Goal: Task Accomplishment & Management: Use online tool/utility

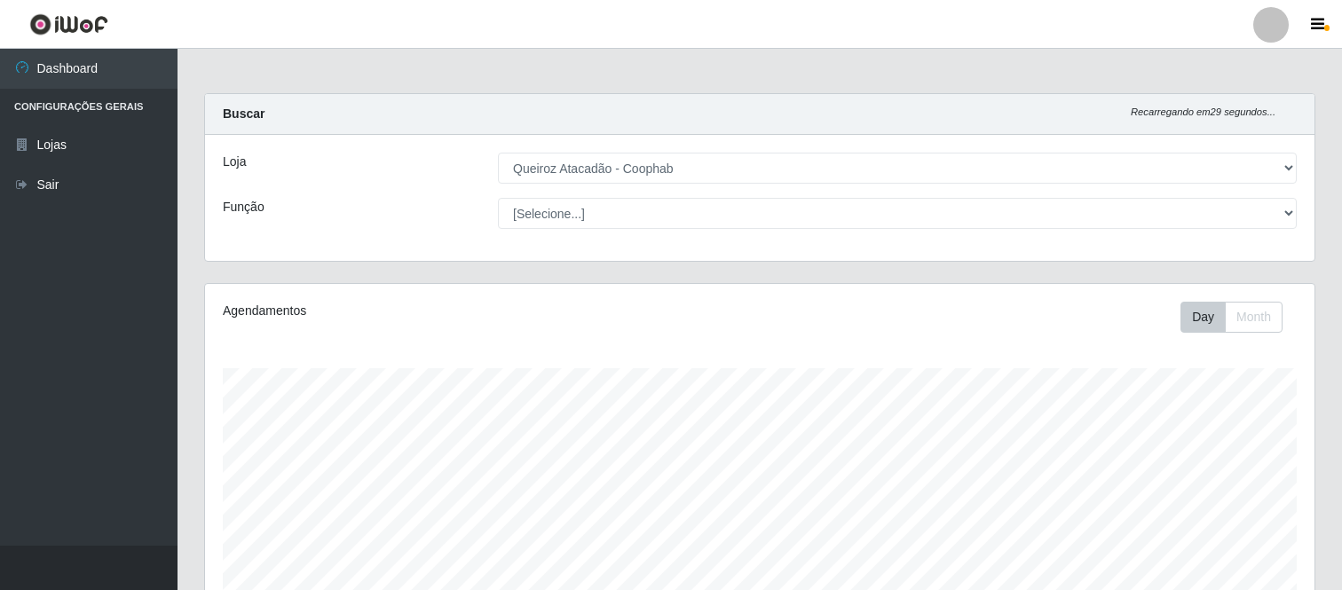
select select "463"
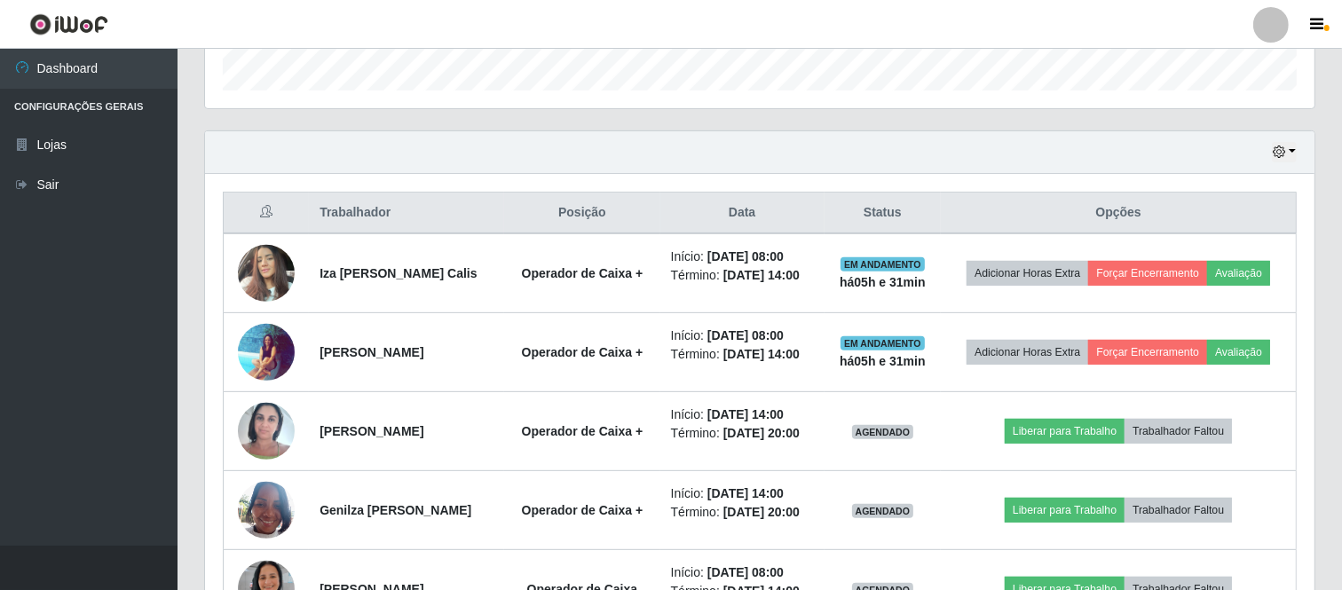
scroll to position [483, 0]
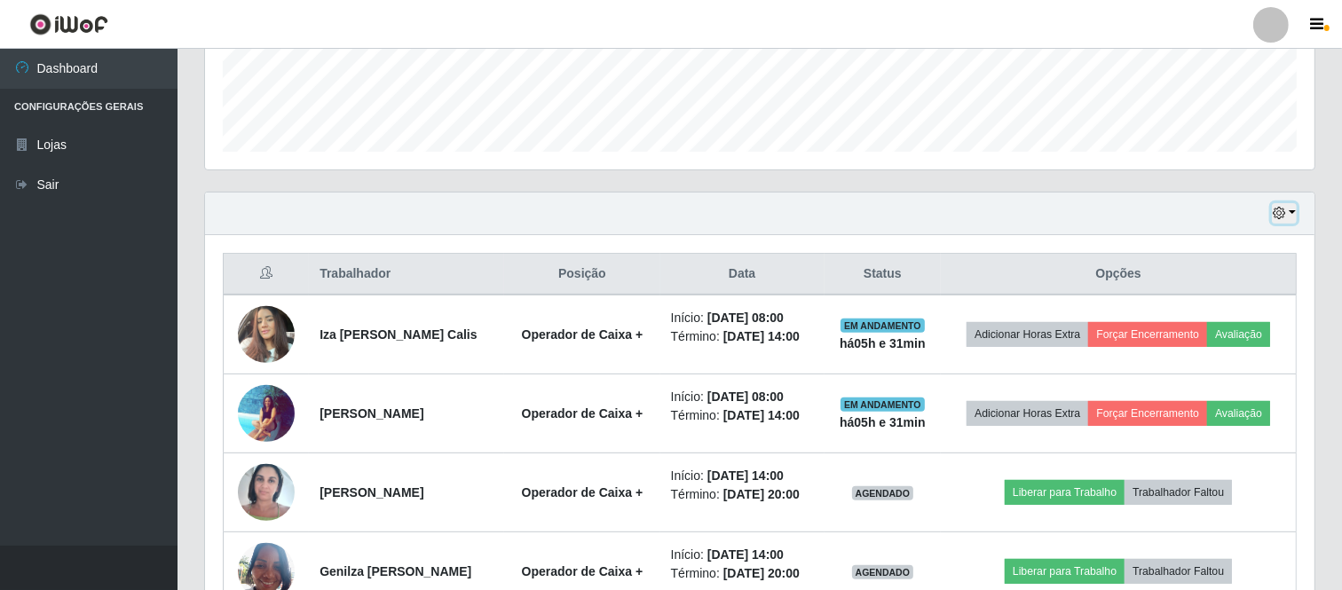
click at [1288, 210] on button "button" at bounding box center [1284, 213] width 25 height 20
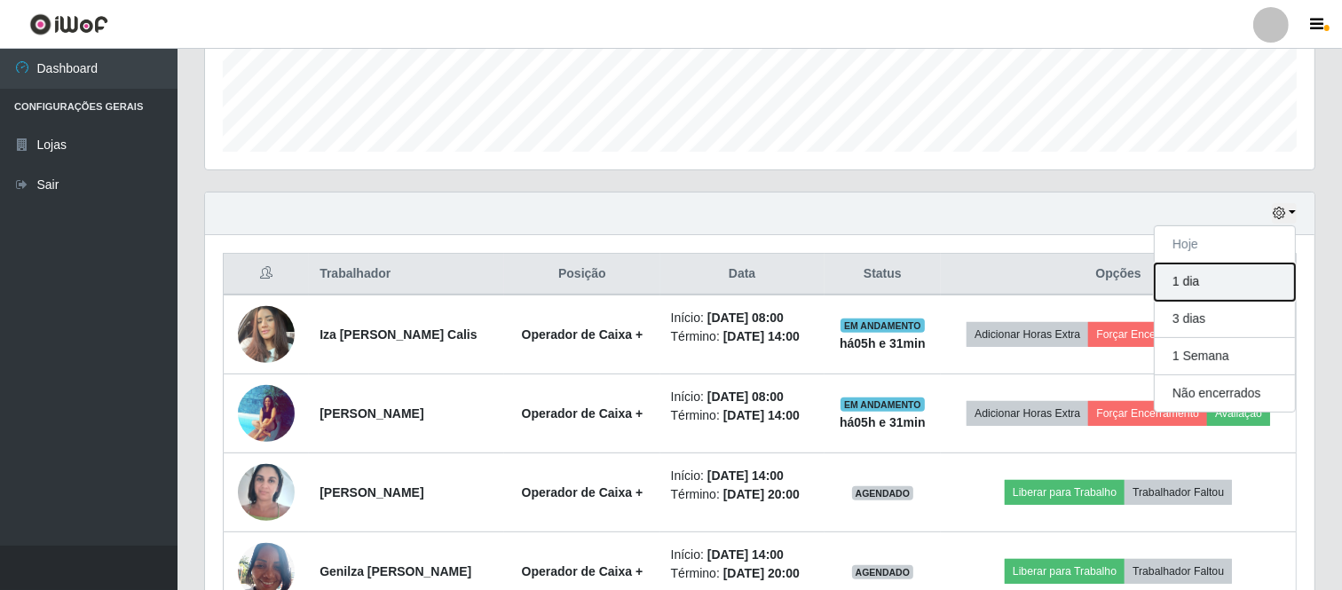
click at [1192, 285] on button "1 dia" at bounding box center [1224, 282] width 140 height 37
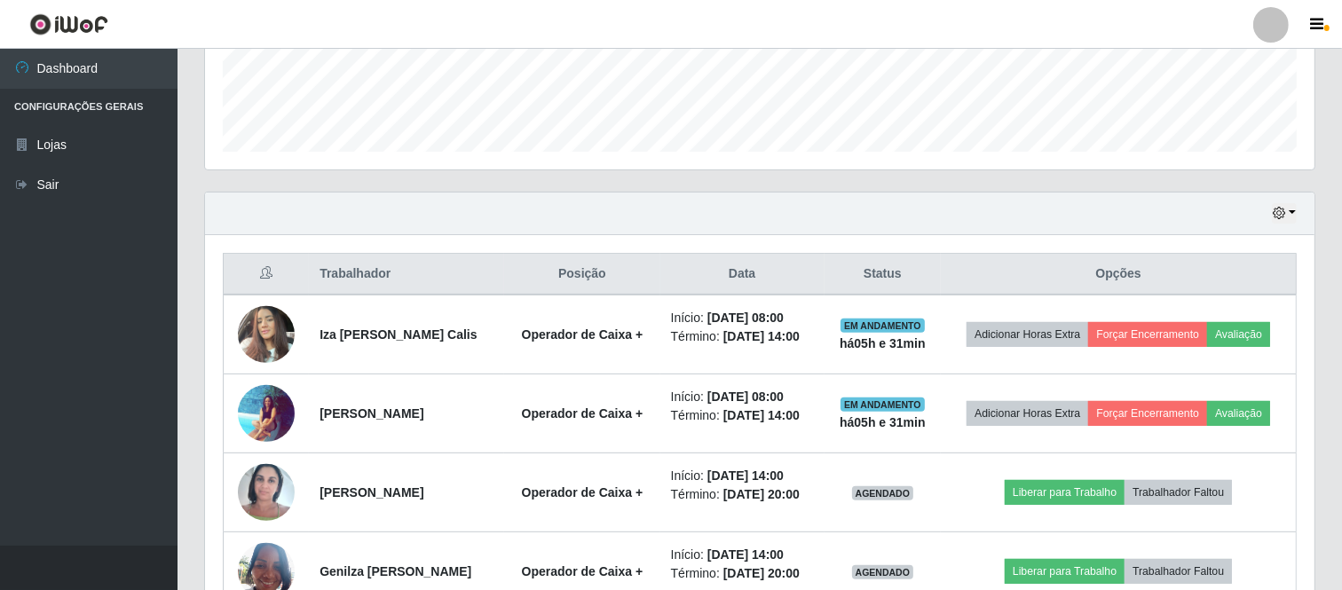
drag, startPoint x: 1340, startPoint y: 264, endPoint x: 1345, endPoint y: 296, distance: 32.4
click at [1341, 296] on html "Perfil Alterar Senha Sair Dashboard Configurações Gerais Lojas Sair Carregando.…" at bounding box center [671, 145] width 1342 height 1257
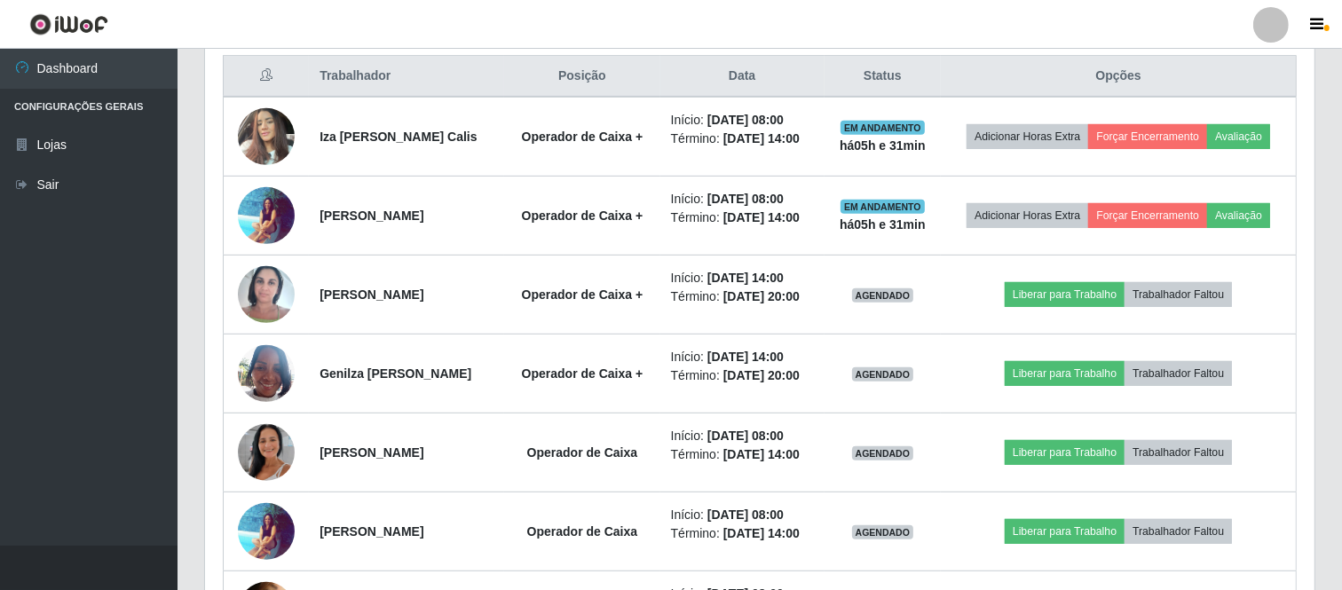
scroll to position [674, 0]
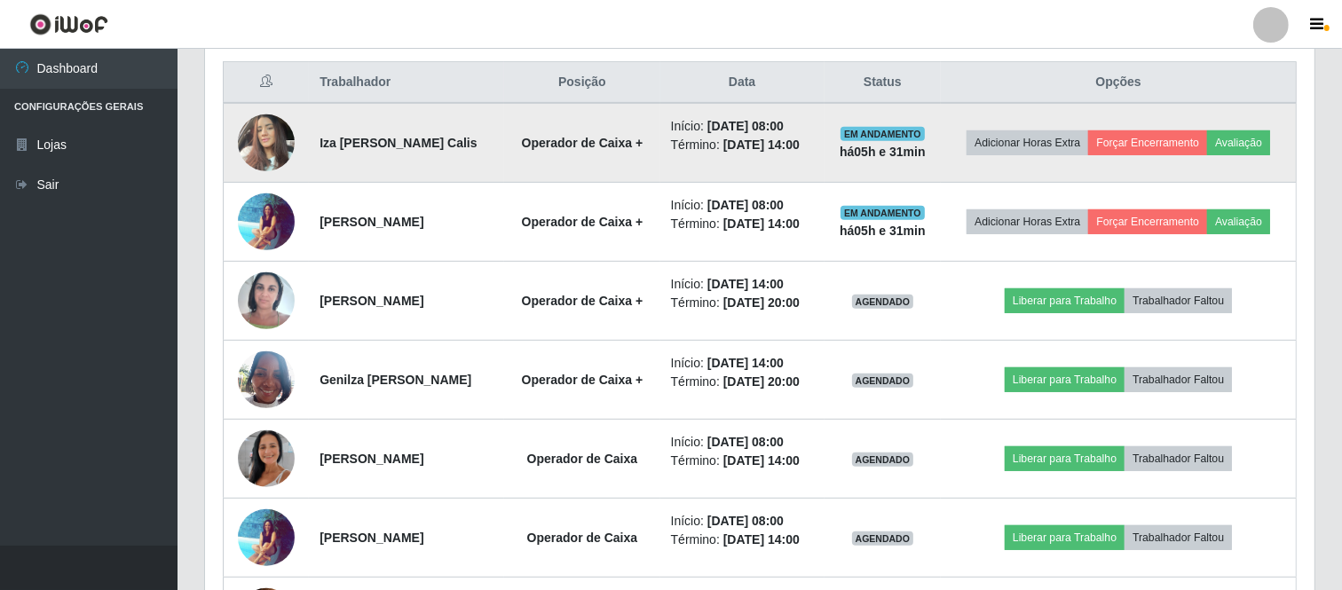
click at [272, 138] on img at bounding box center [266, 142] width 57 height 75
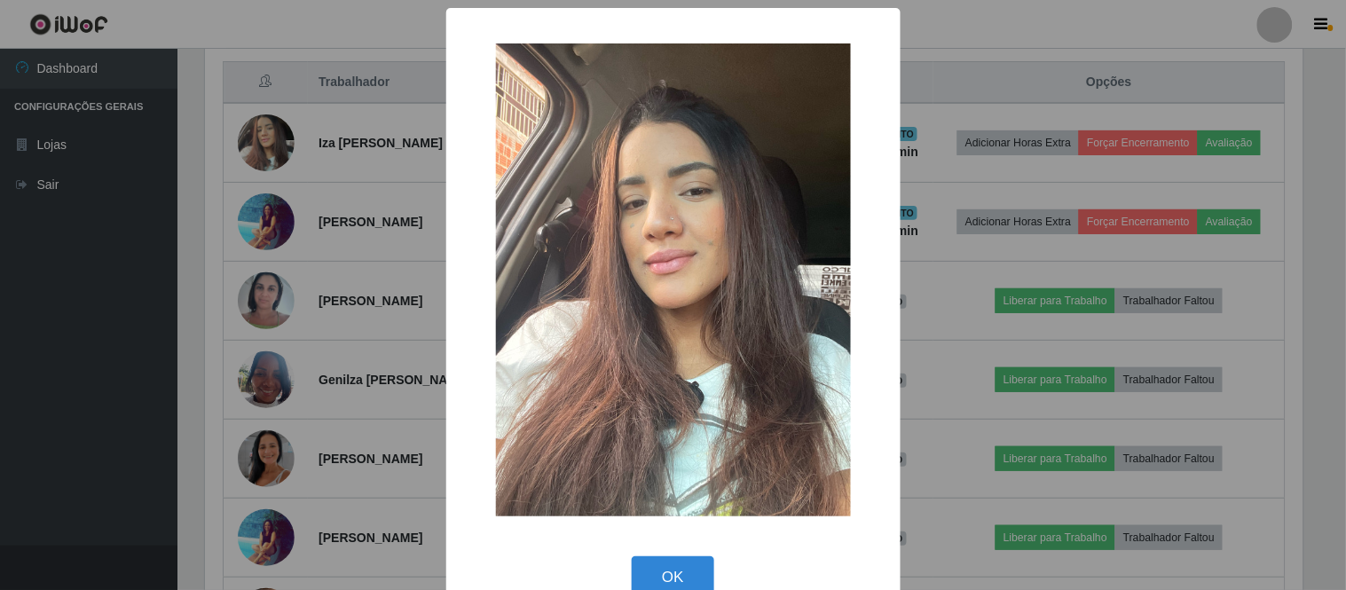
drag, startPoint x: 997, startPoint y: 289, endPoint x: 957, endPoint y: 299, distance: 42.0
click at [997, 290] on div "× OK Cancel" at bounding box center [673, 295] width 1346 height 590
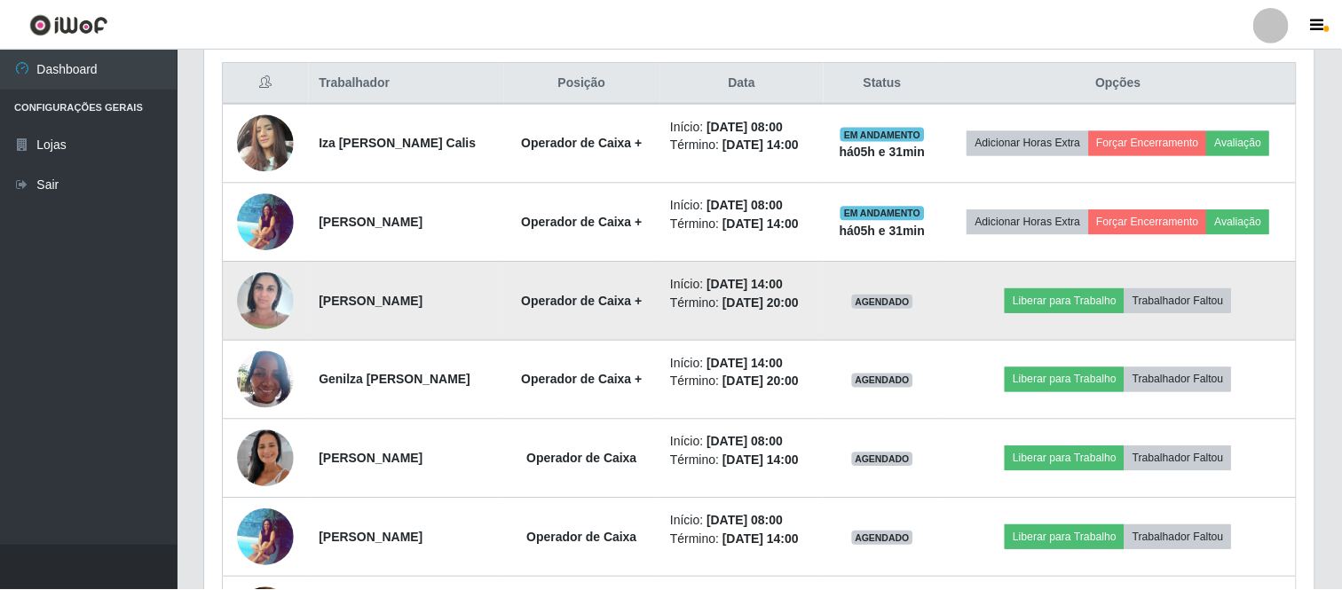
scroll to position [367, 1109]
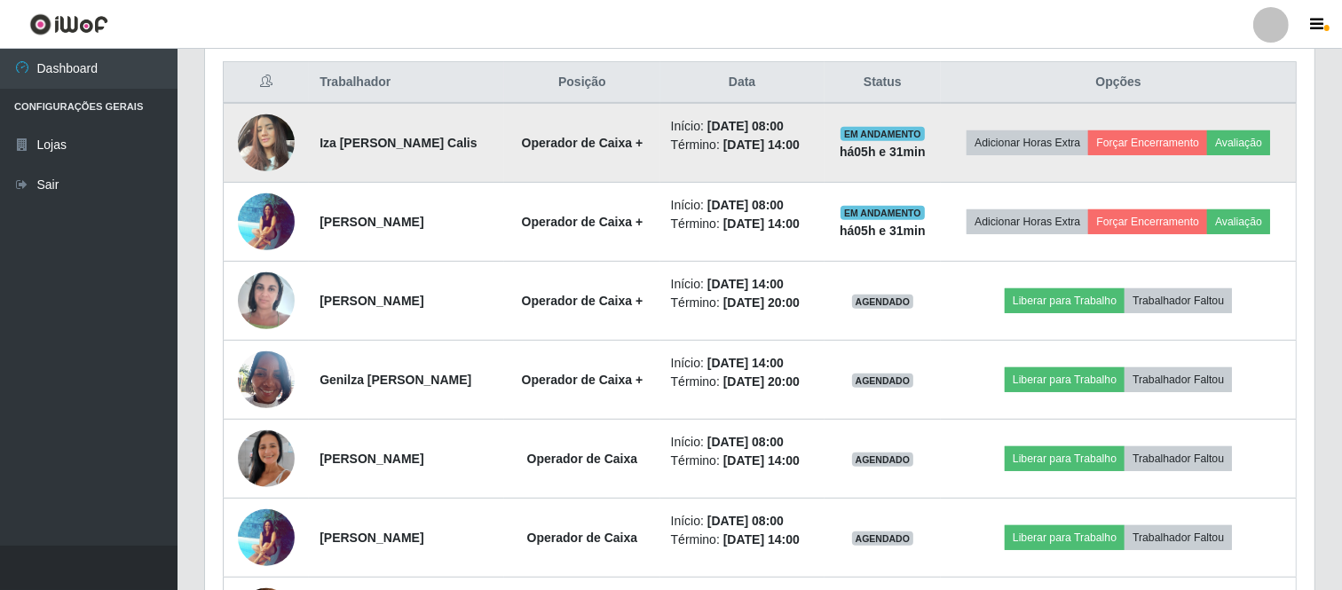
click at [272, 144] on img at bounding box center [266, 142] width 57 height 75
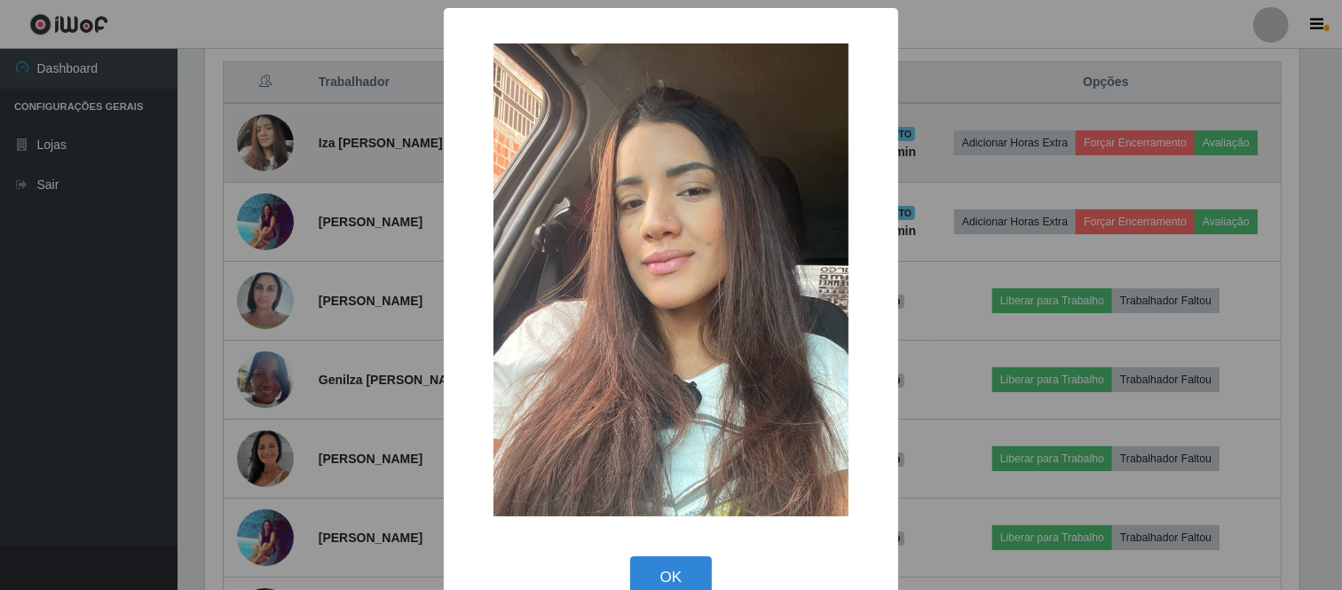
scroll to position [367, 1098]
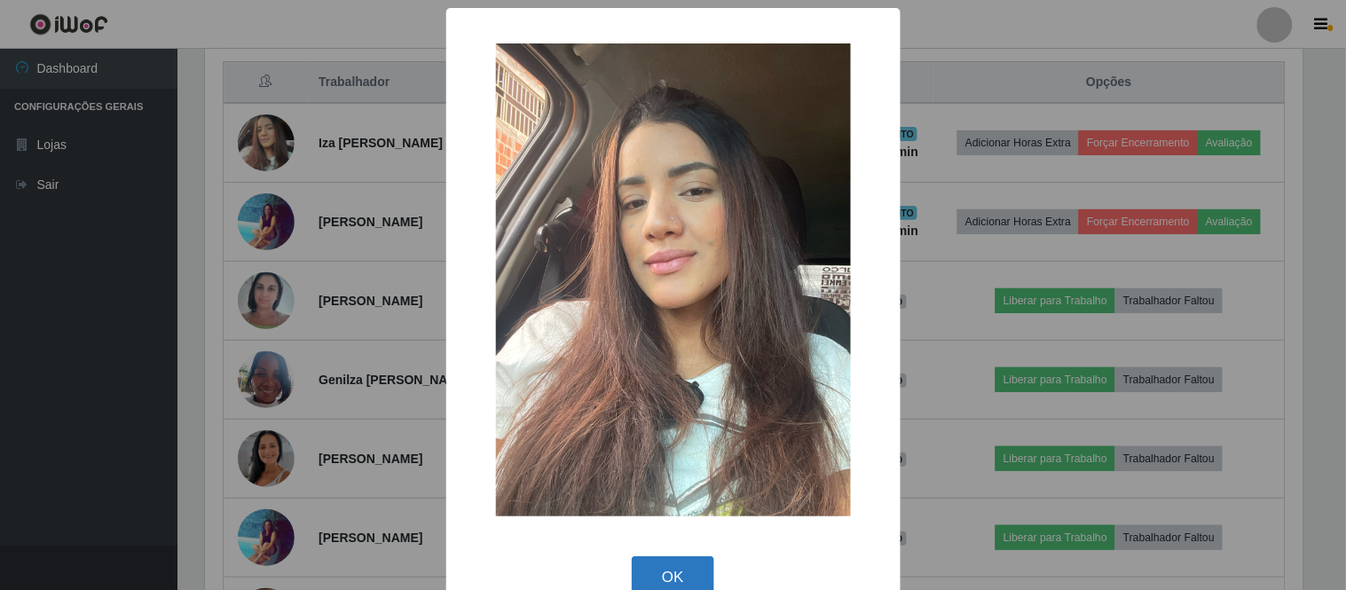
click at [682, 571] on button "OK" at bounding box center [673, 577] width 83 height 42
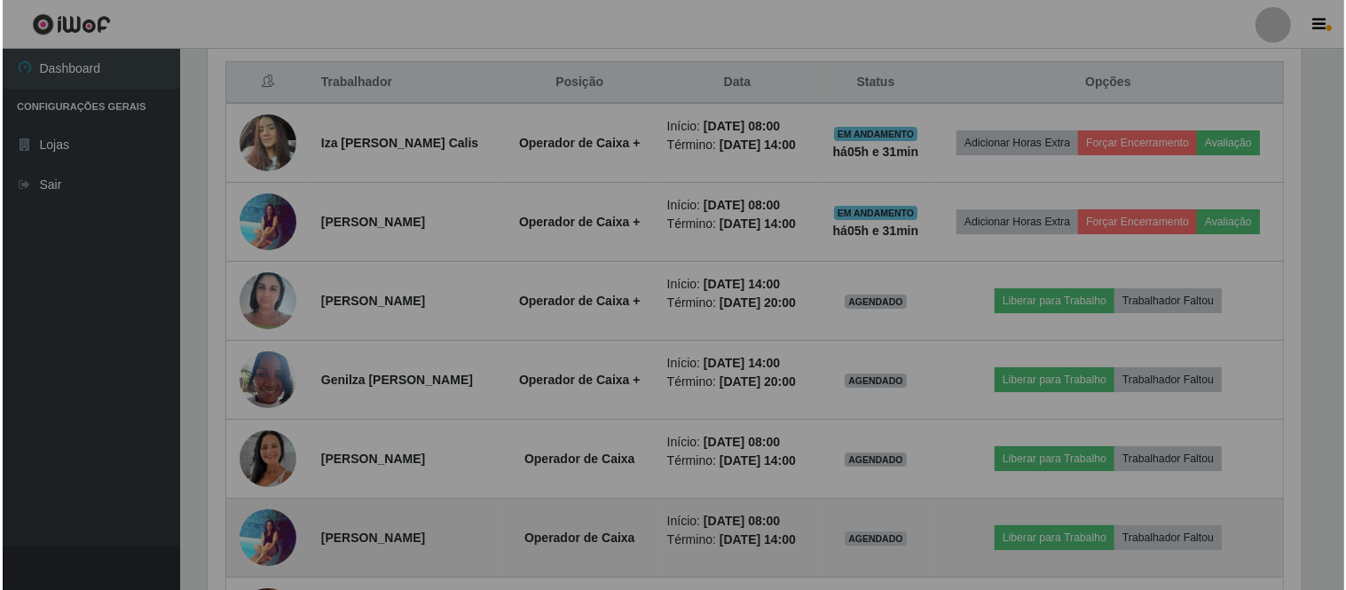
scroll to position [367, 1109]
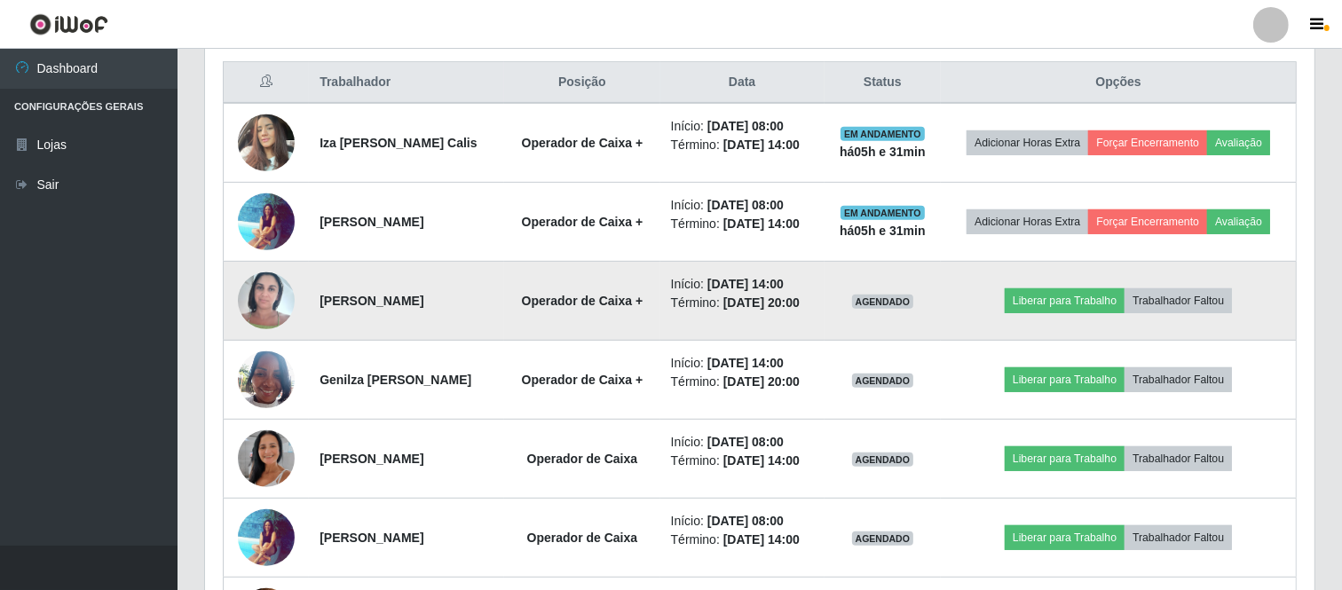
click at [264, 294] on img at bounding box center [266, 300] width 57 height 75
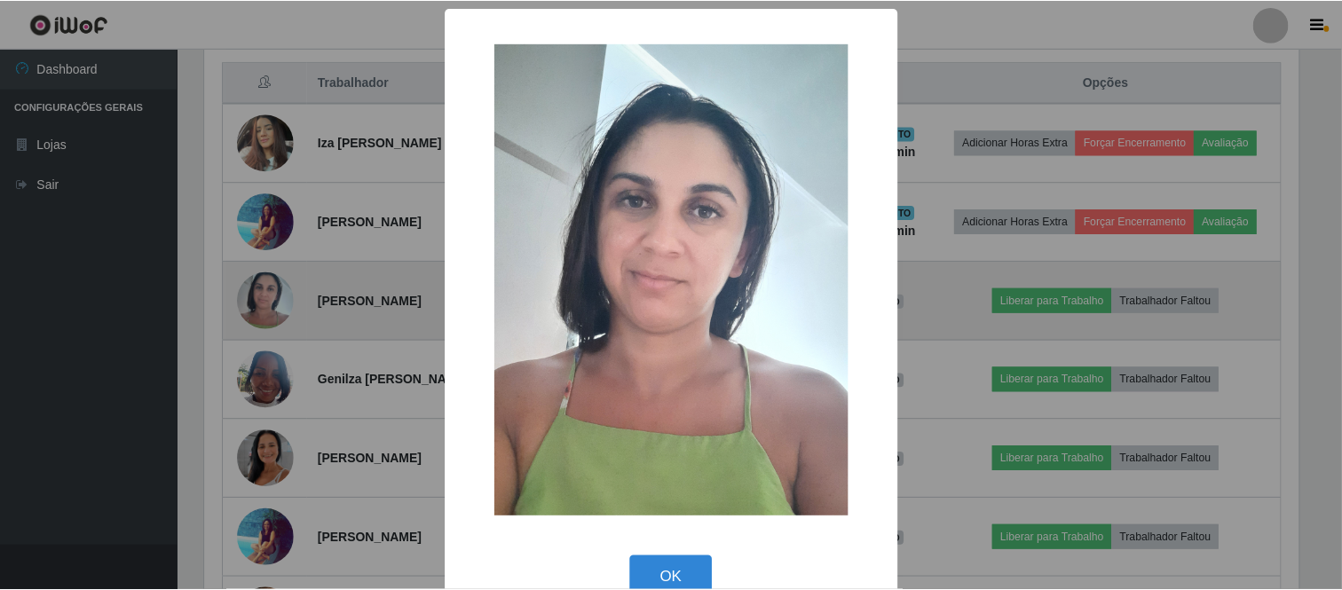
scroll to position [367, 1098]
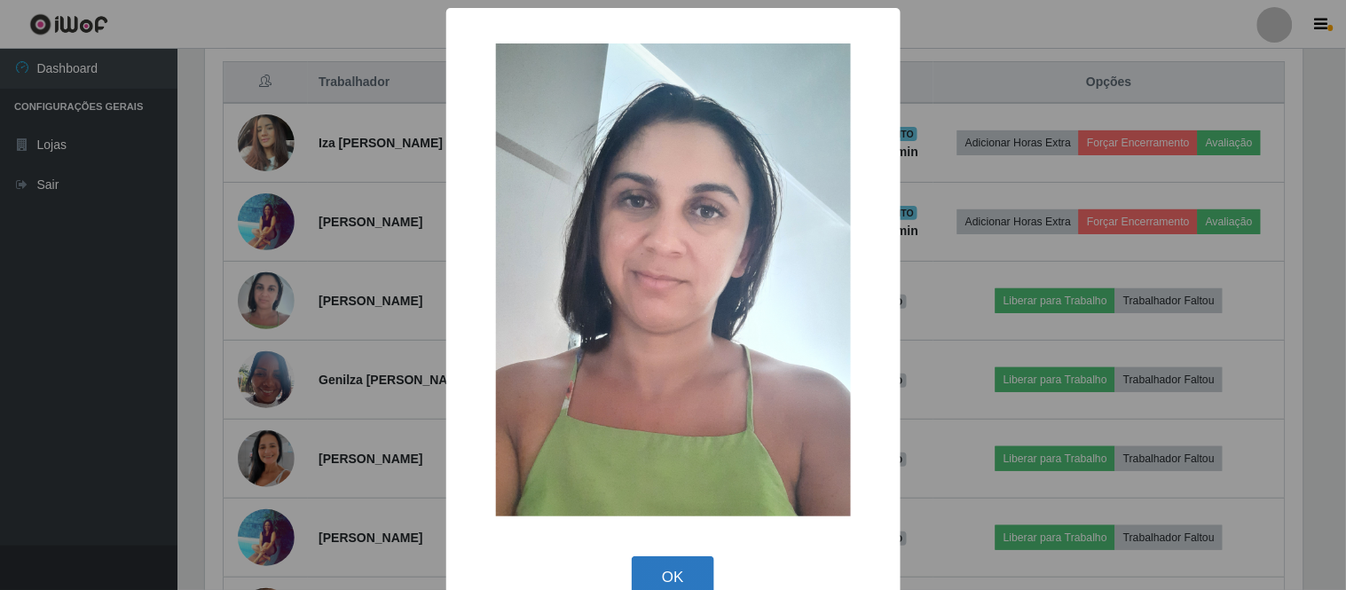
click at [664, 564] on button "OK" at bounding box center [673, 577] width 83 height 42
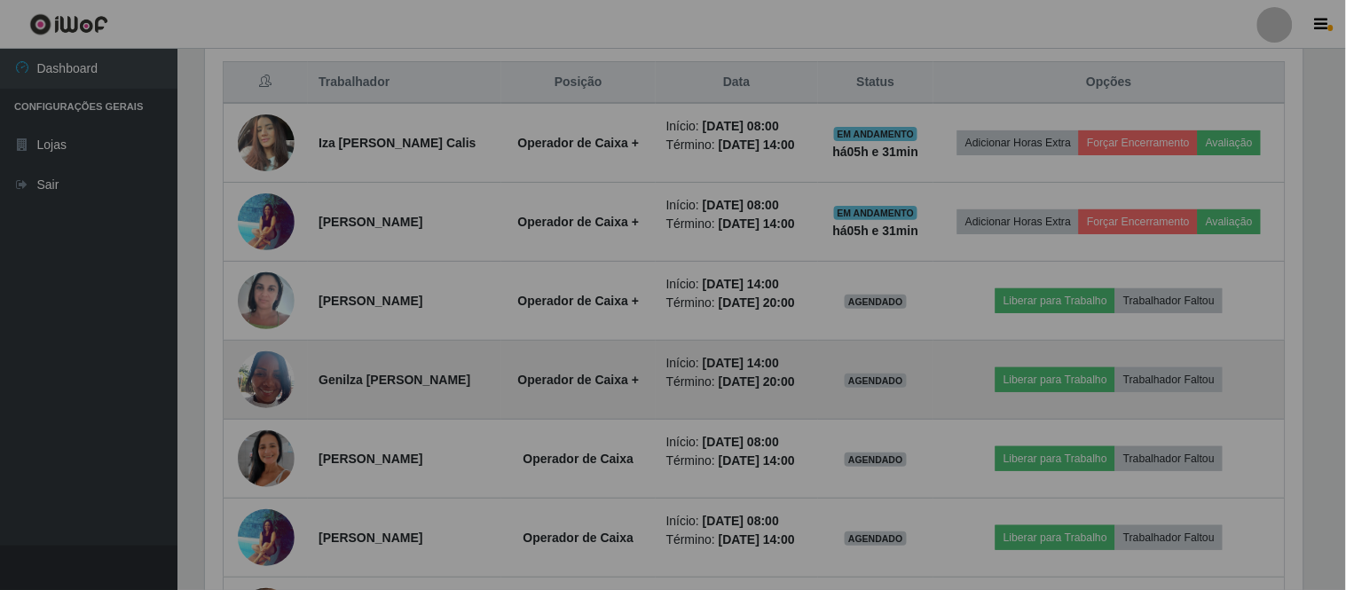
scroll to position [367, 1109]
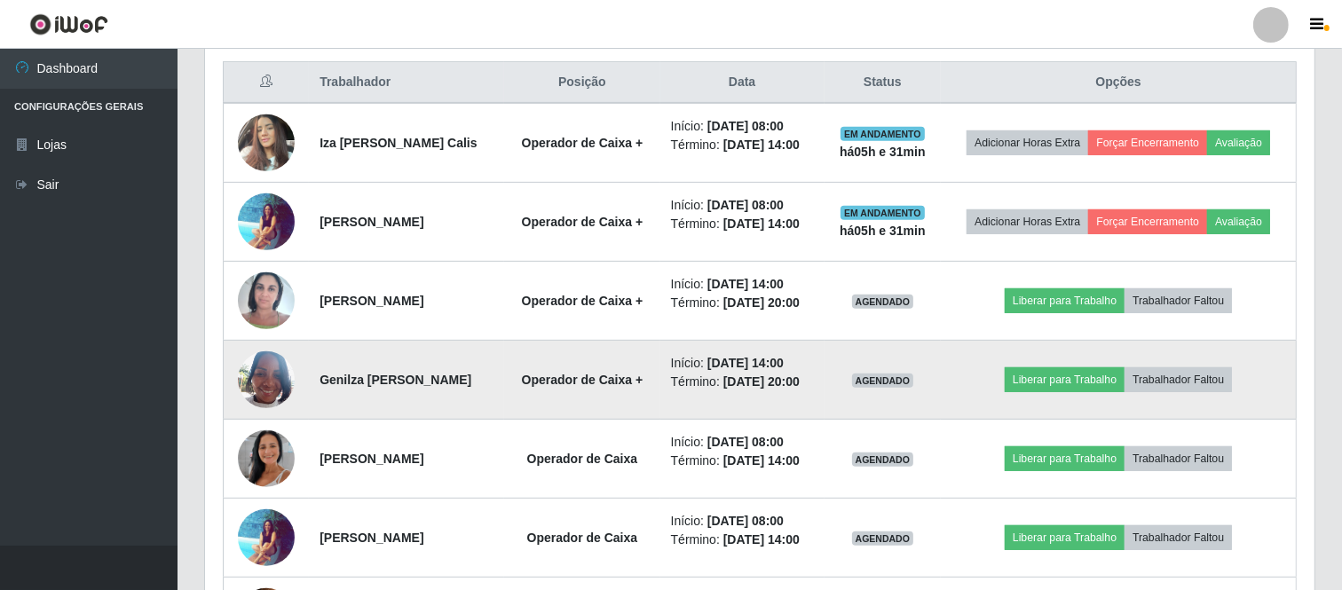
click at [277, 382] on img at bounding box center [266, 379] width 57 height 75
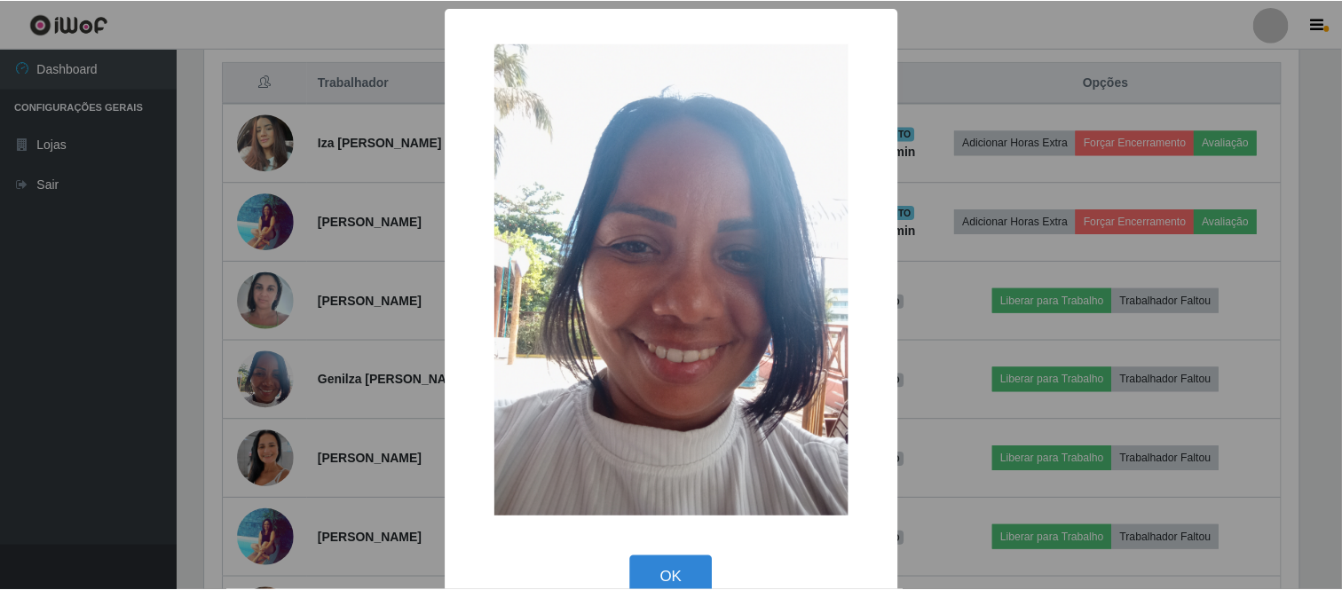
scroll to position [367, 1098]
click at [658, 584] on button "OK" at bounding box center [673, 577] width 83 height 42
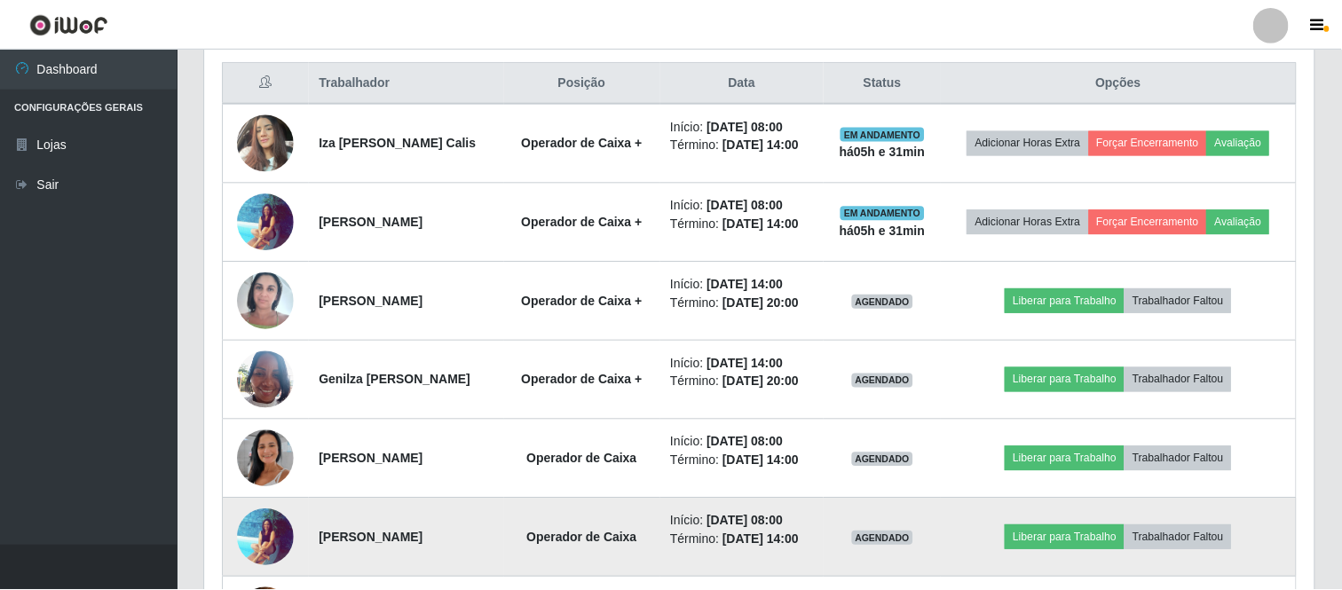
scroll to position [367, 1109]
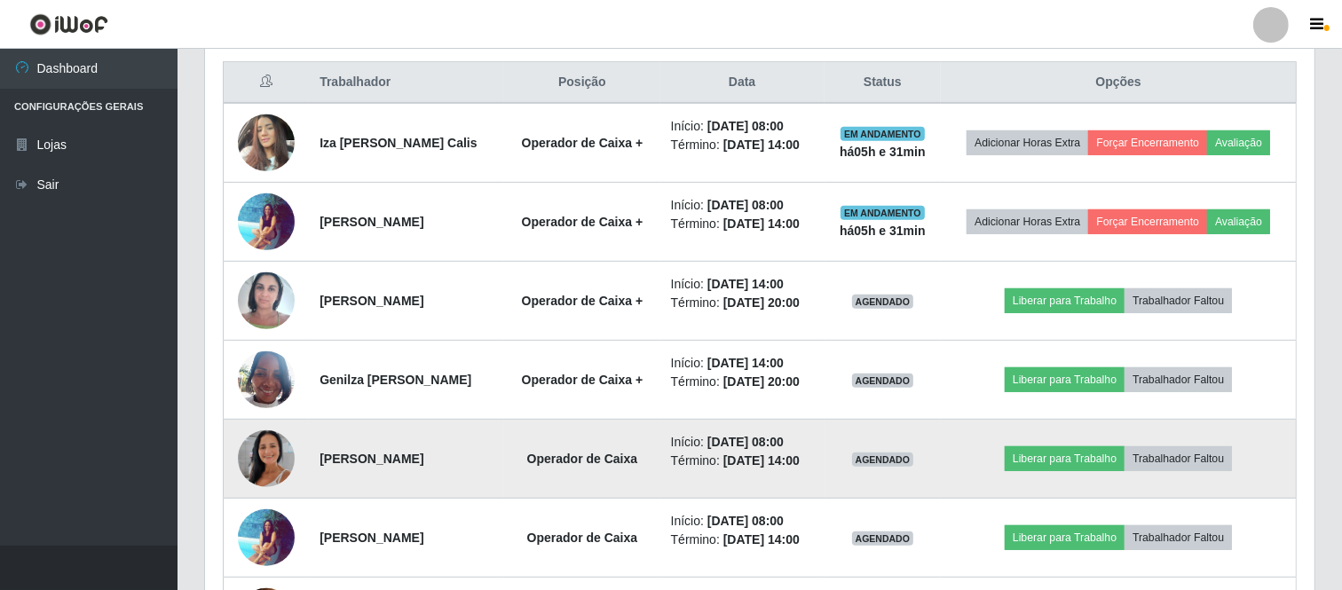
click at [277, 446] on img at bounding box center [266, 458] width 57 height 101
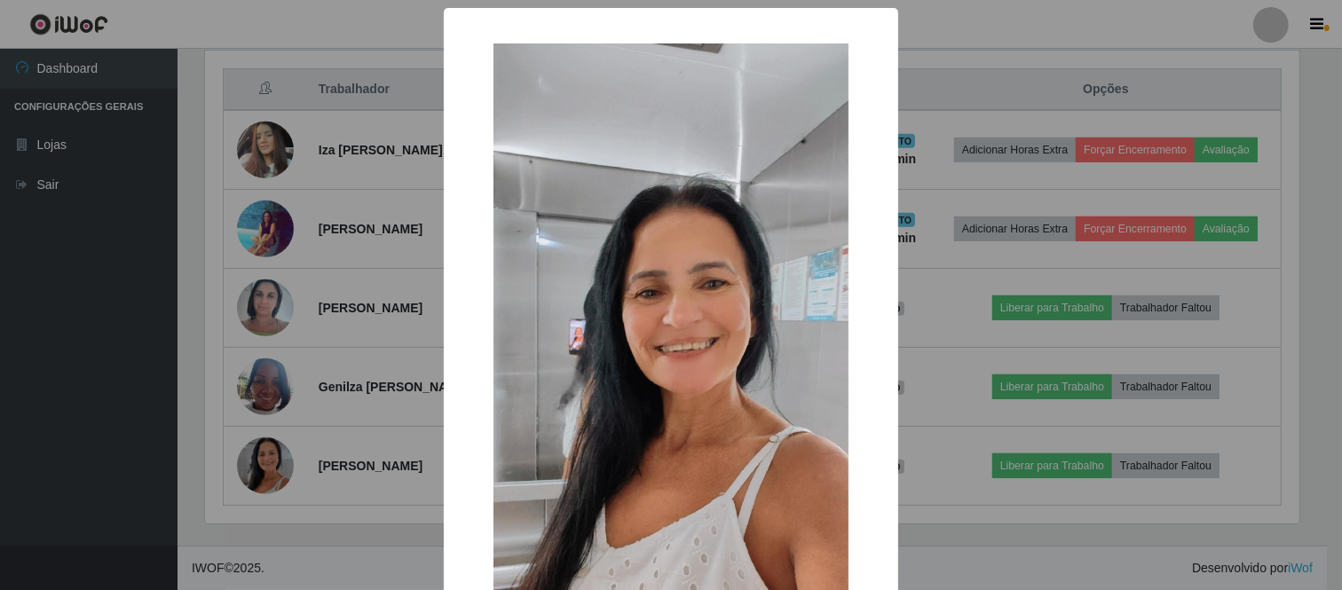
scroll to position [667, 0]
click at [1049, 286] on div "× OK Cancel" at bounding box center [673, 295] width 1346 height 590
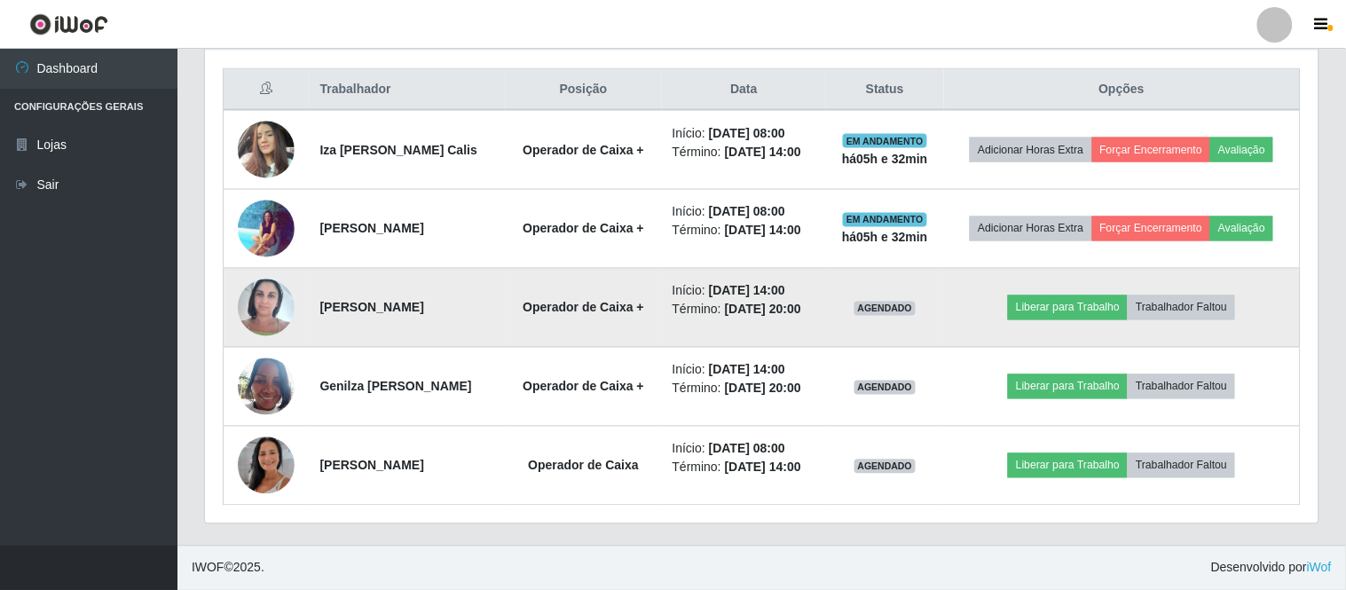
scroll to position [367, 1109]
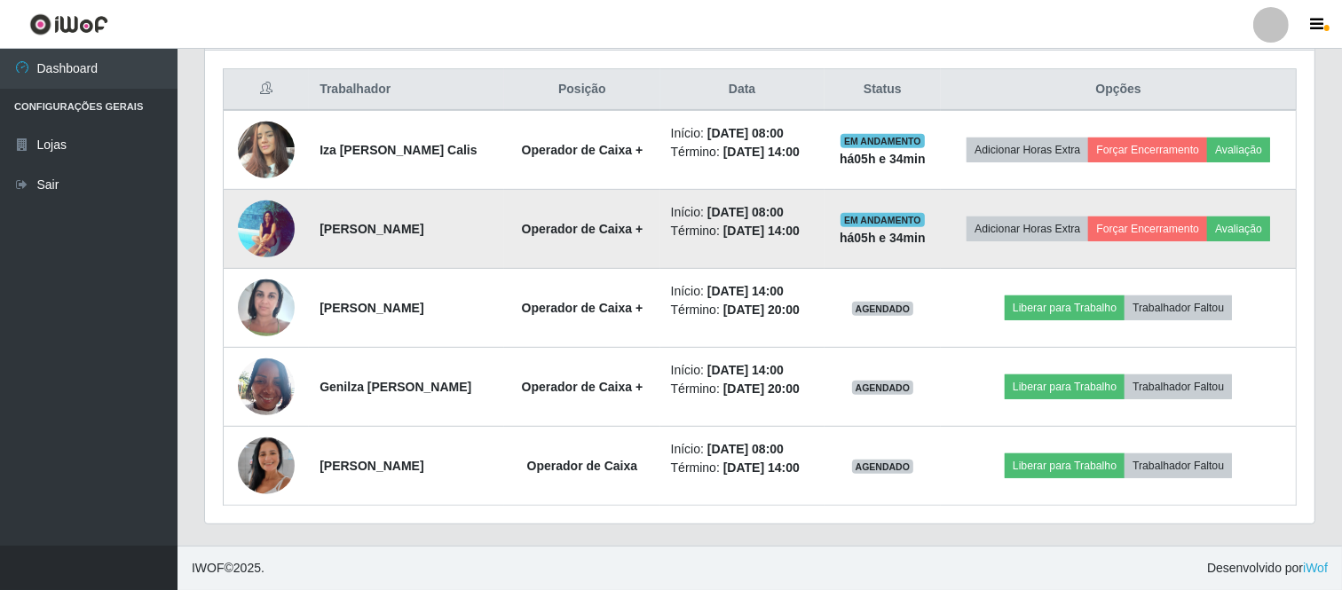
click at [276, 226] on img at bounding box center [266, 229] width 57 height 58
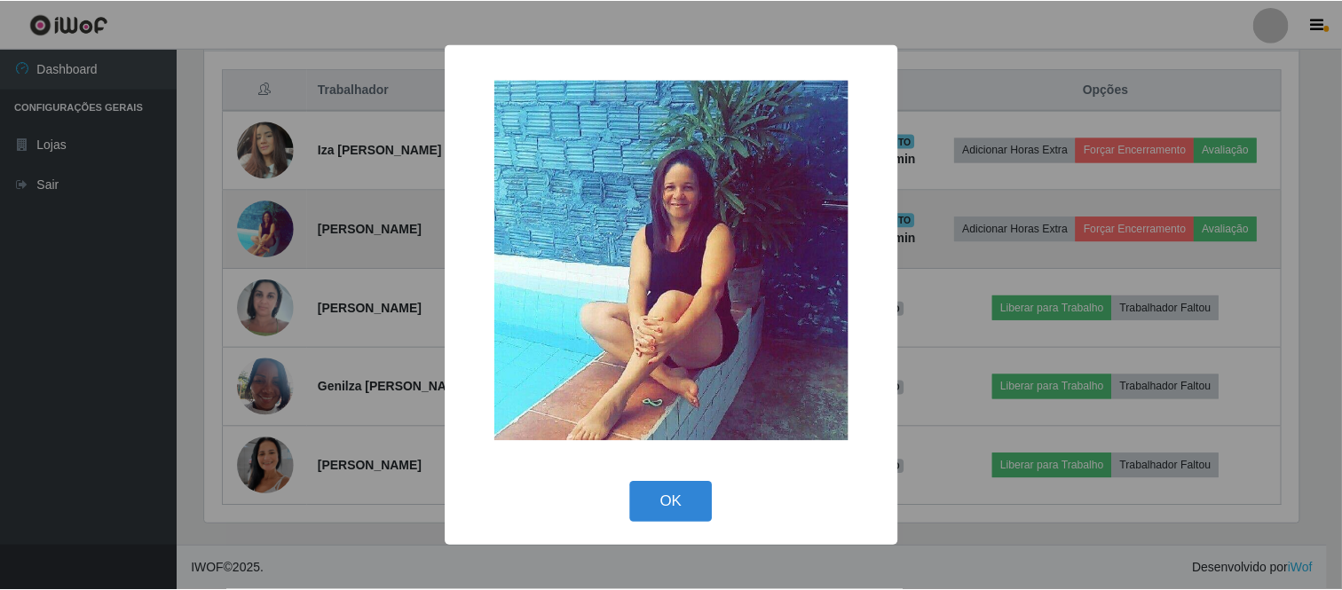
scroll to position [367, 1098]
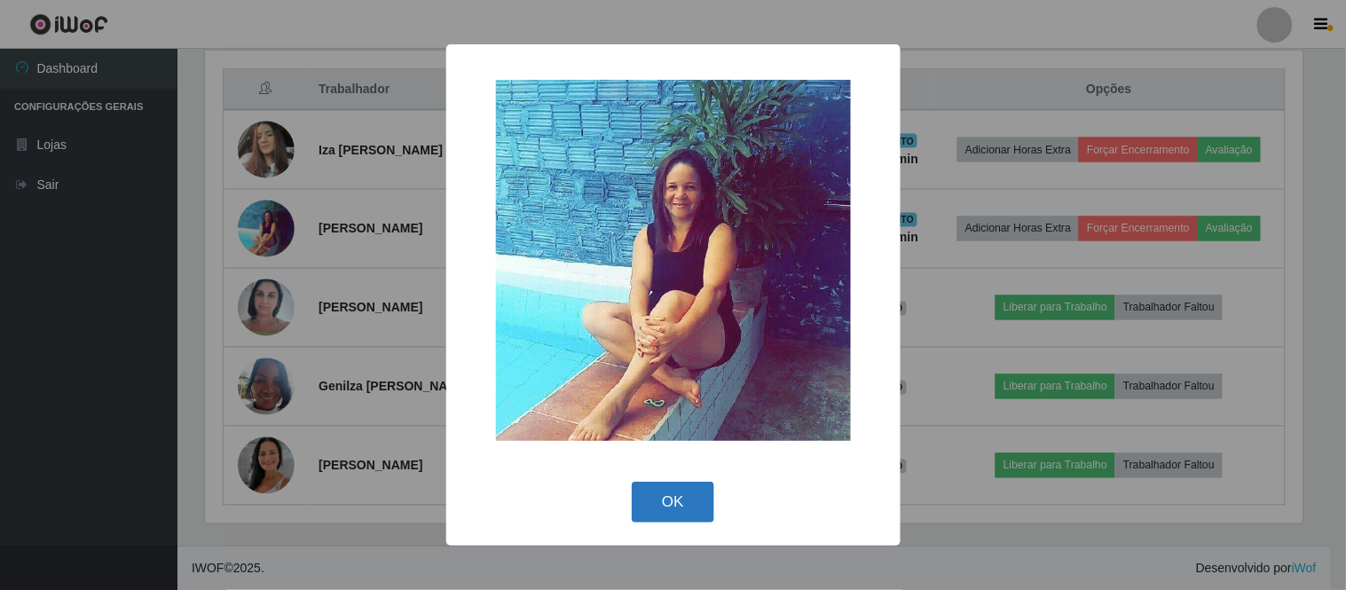
click at [650, 482] on button "OK" at bounding box center [673, 503] width 83 height 42
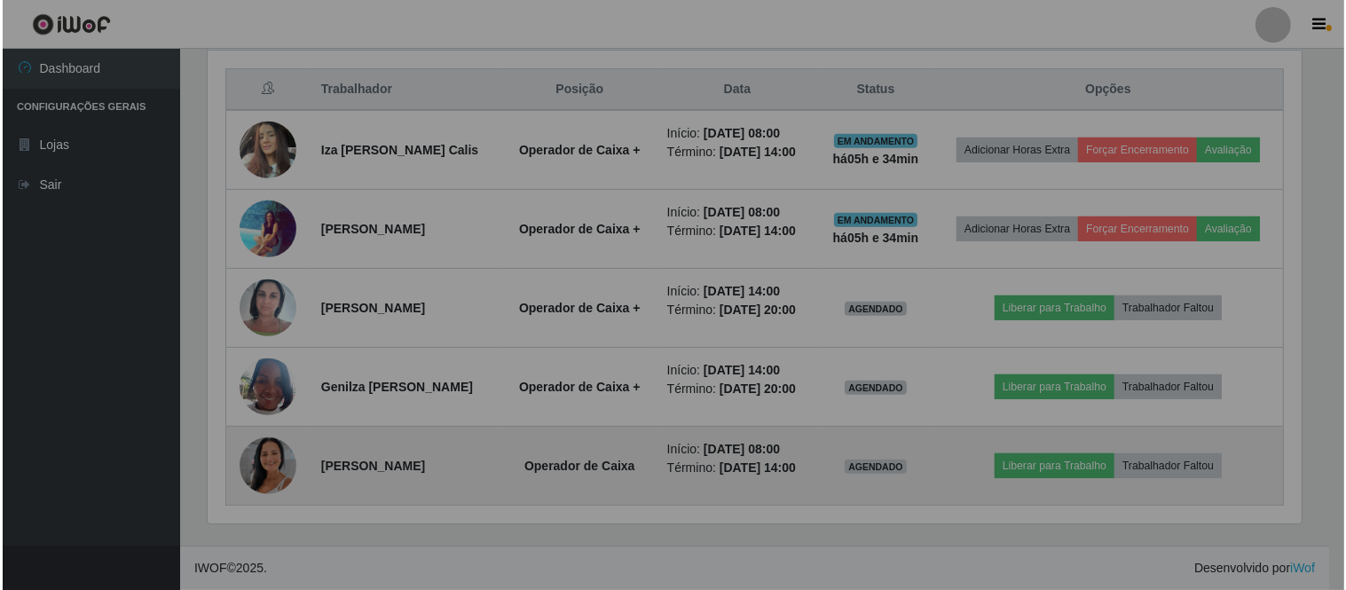
scroll to position [367, 1109]
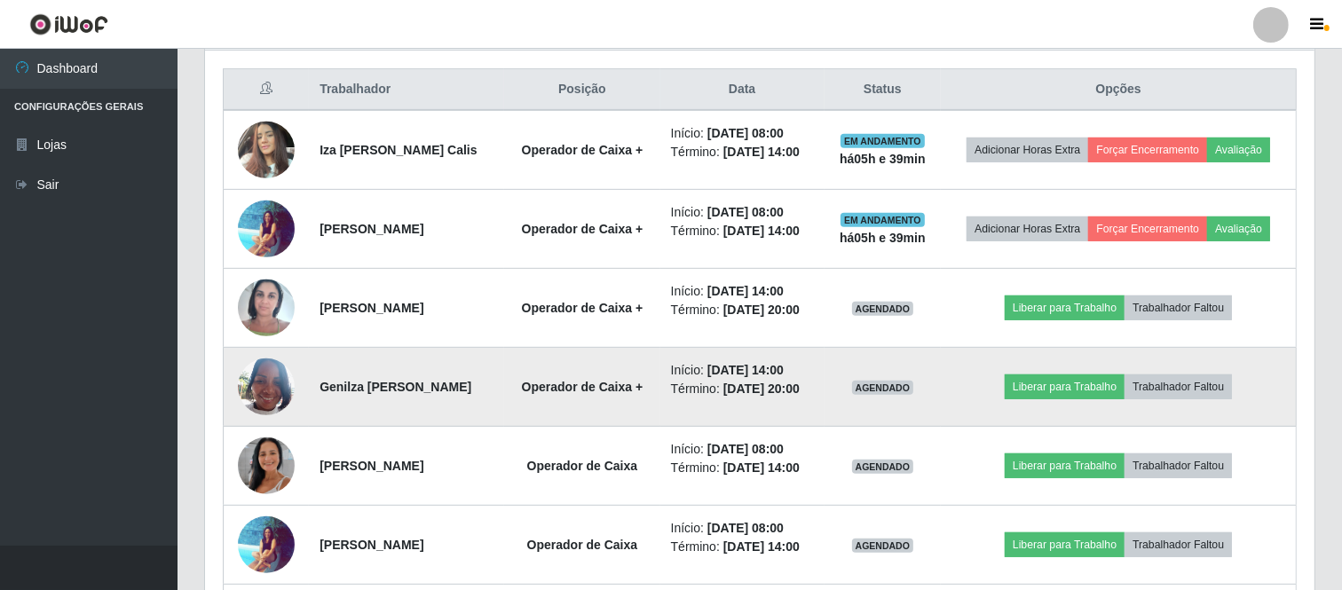
click at [610, 361] on td "Operador de Caixa +" at bounding box center [581, 387] width 155 height 79
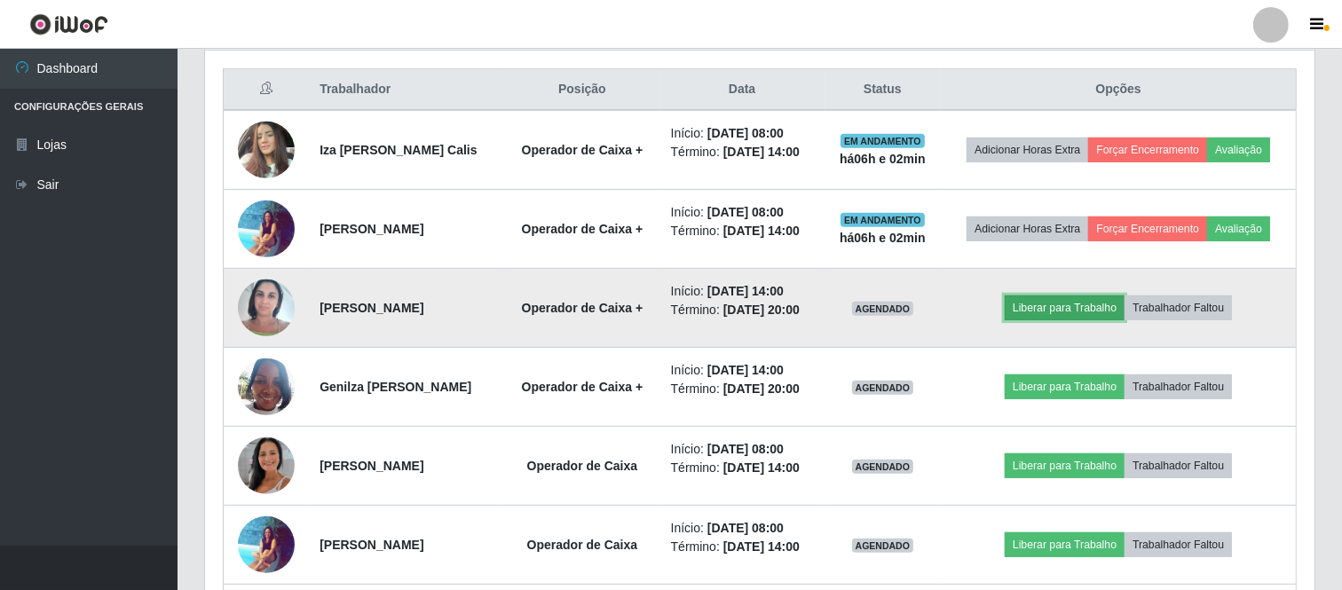
click at [1040, 305] on button "Liberar para Trabalho" at bounding box center [1065, 307] width 120 height 25
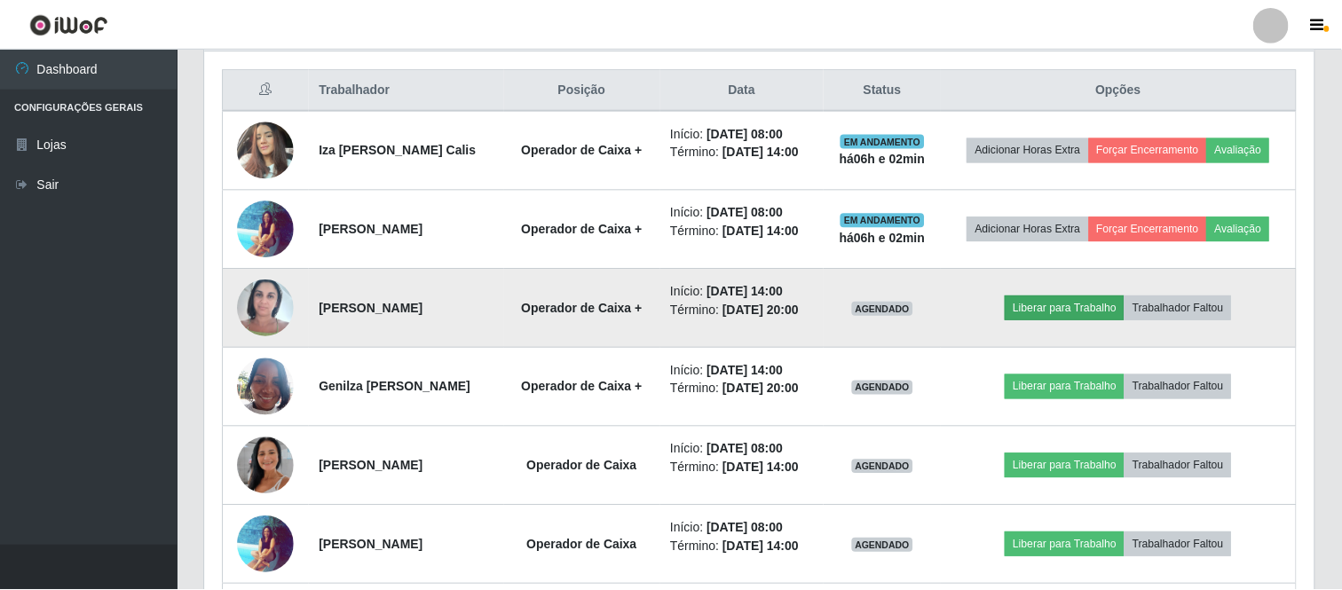
scroll to position [367, 1098]
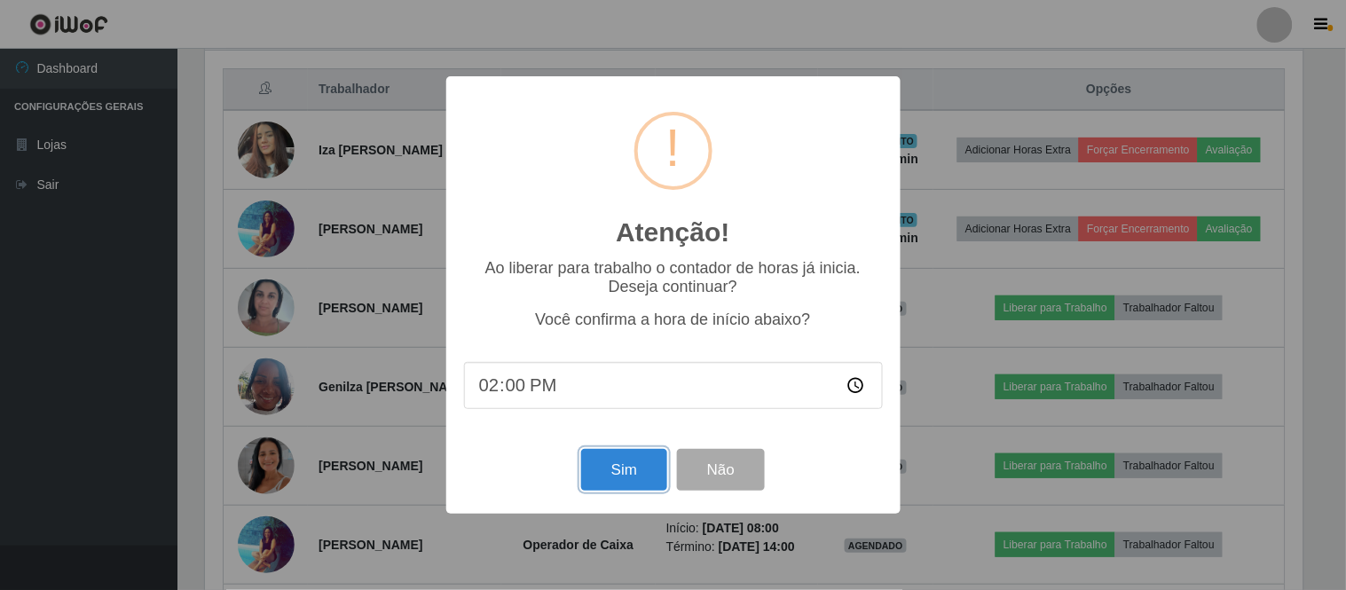
drag, startPoint x: 633, startPoint y: 477, endPoint x: 672, endPoint y: 468, distance: 40.2
click at [636, 477] on button "Sim" at bounding box center [624, 470] width 86 height 42
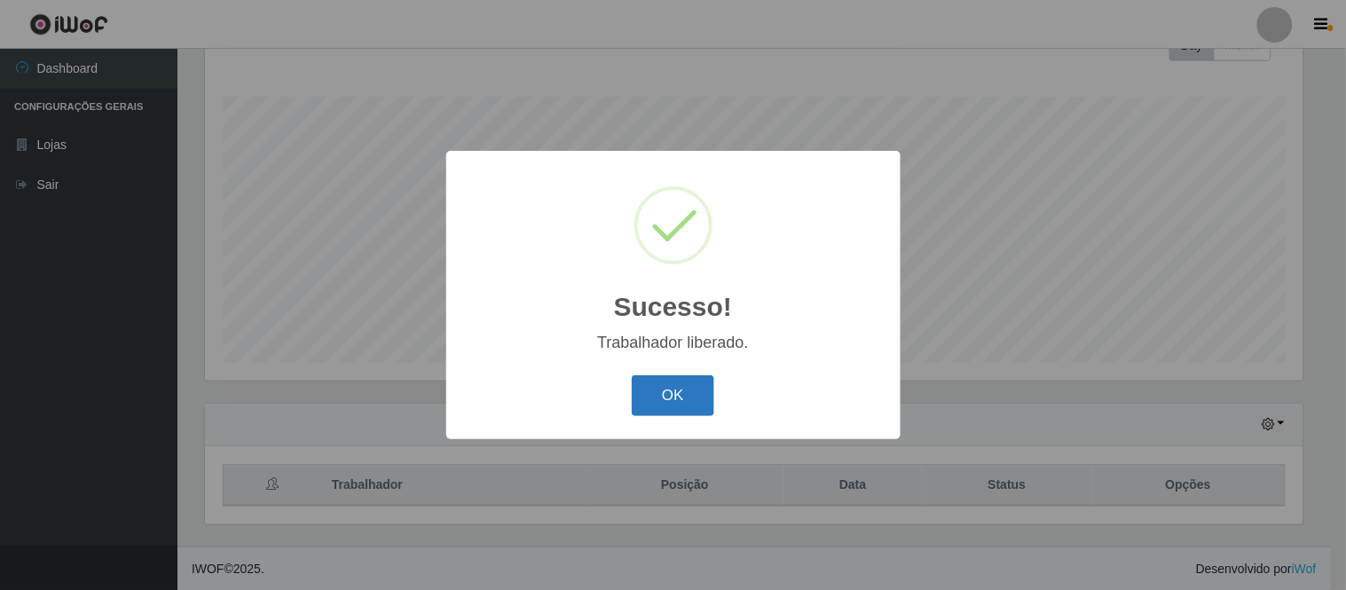
click at [677, 403] on button "OK" at bounding box center [673, 396] width 83 height 42
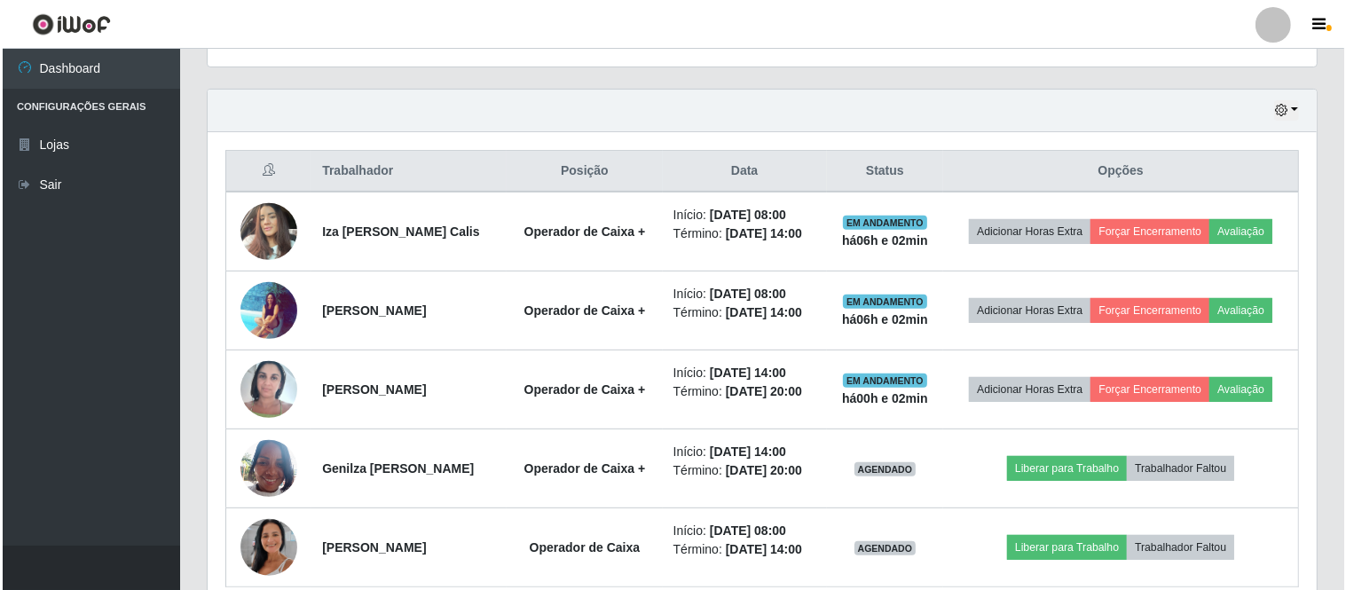
scroll to position [587, 0]
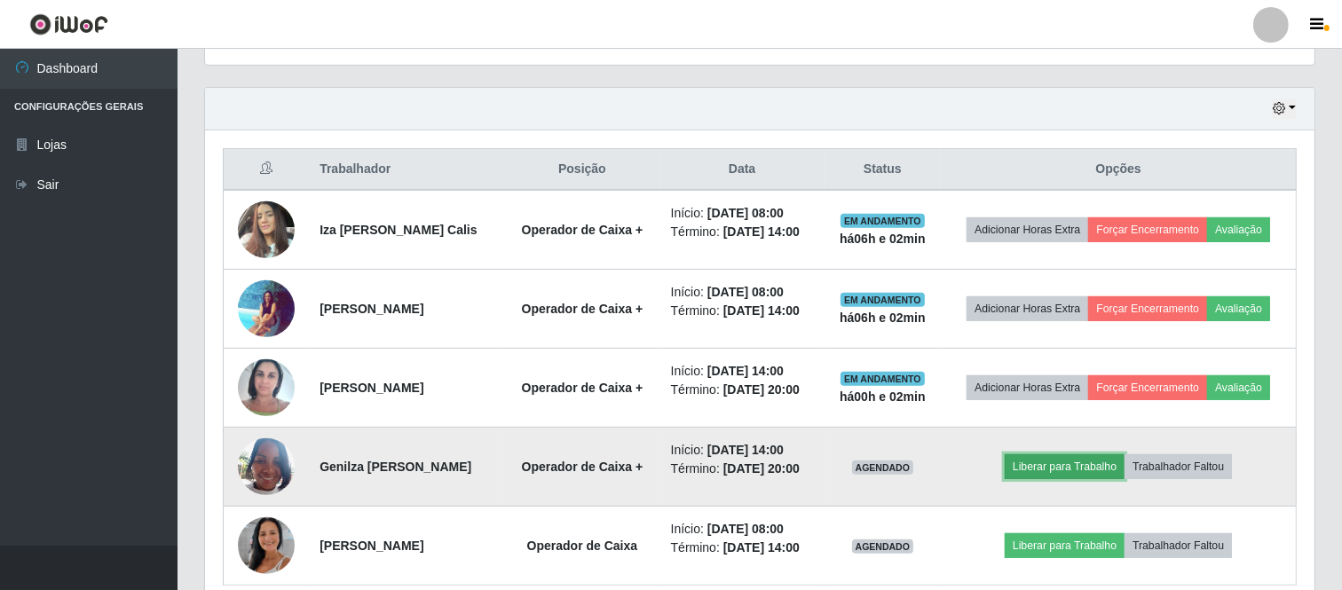
click at [1078, 464] on button "Liberar para Trabalho" at bounding box center [1065, 466] width 120 height 25
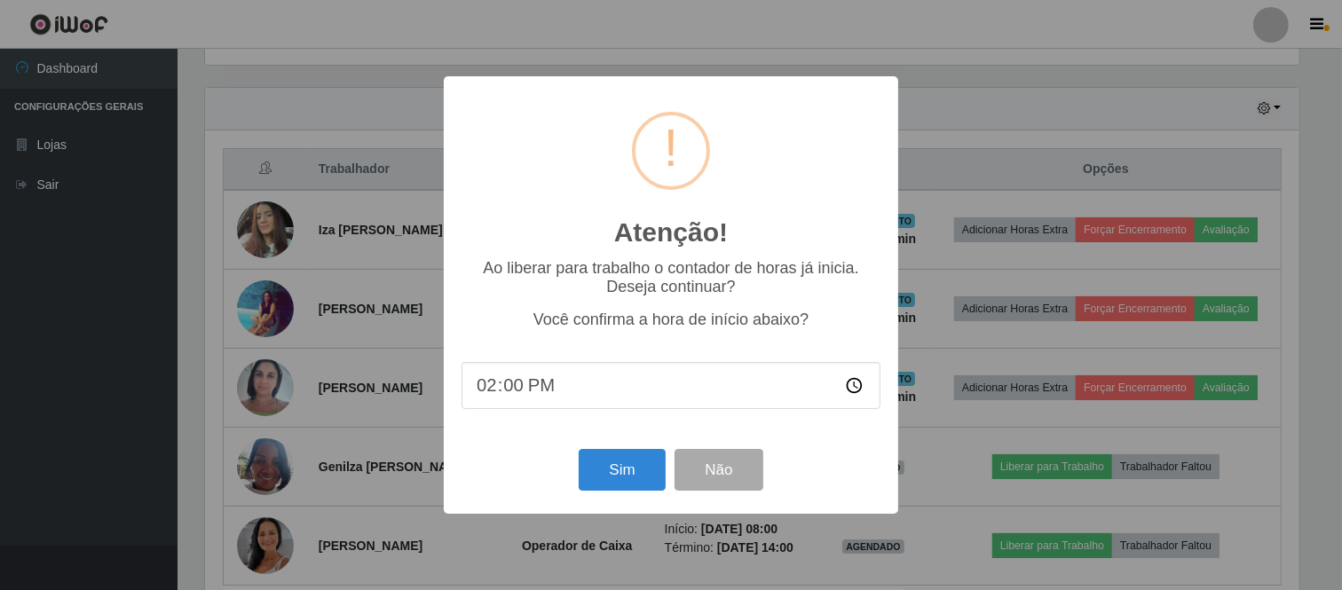
scroll to position [367, 1098]
click at [619, 475] on button "Sim" at bounding box center [624, 470] width 86 height 42
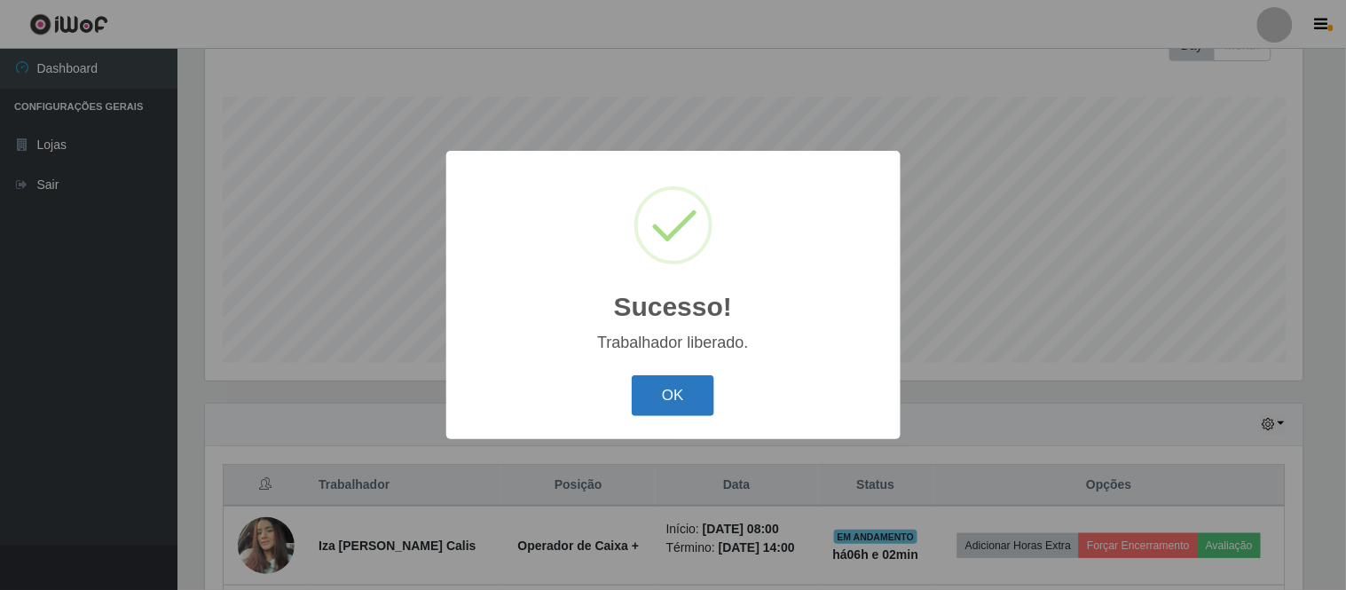
click at [686, 379] on button "OK" at bounding box center [673, 396] width 83 height 42
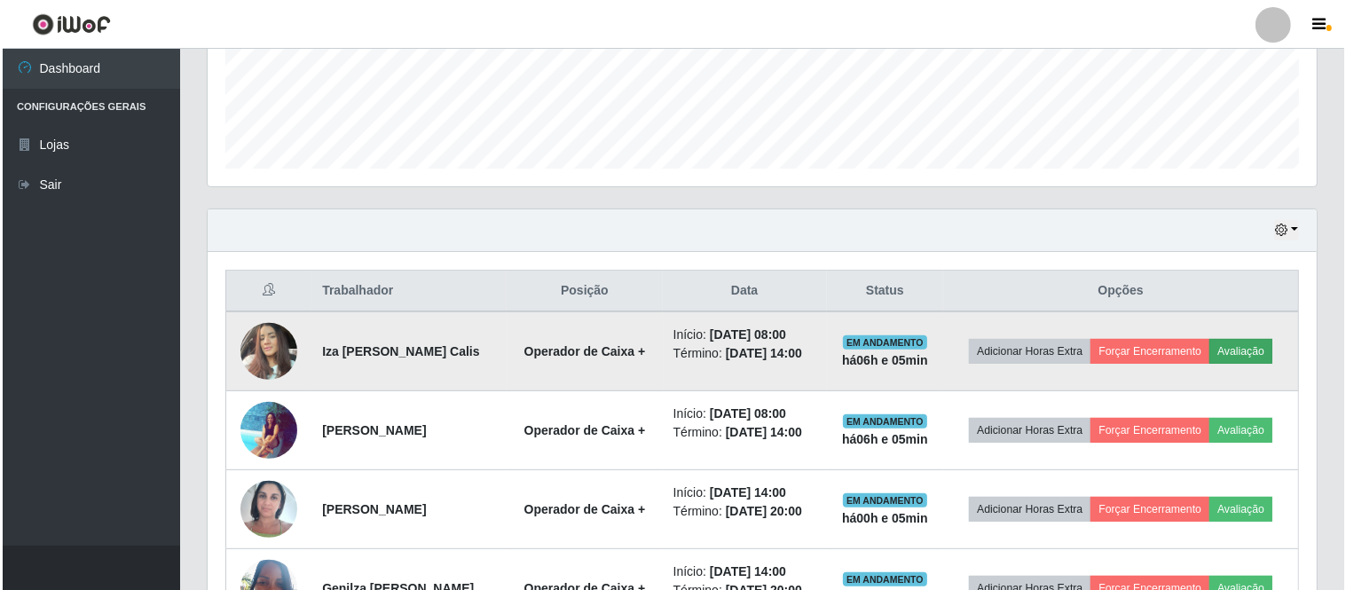
scroll to position [494, 0]
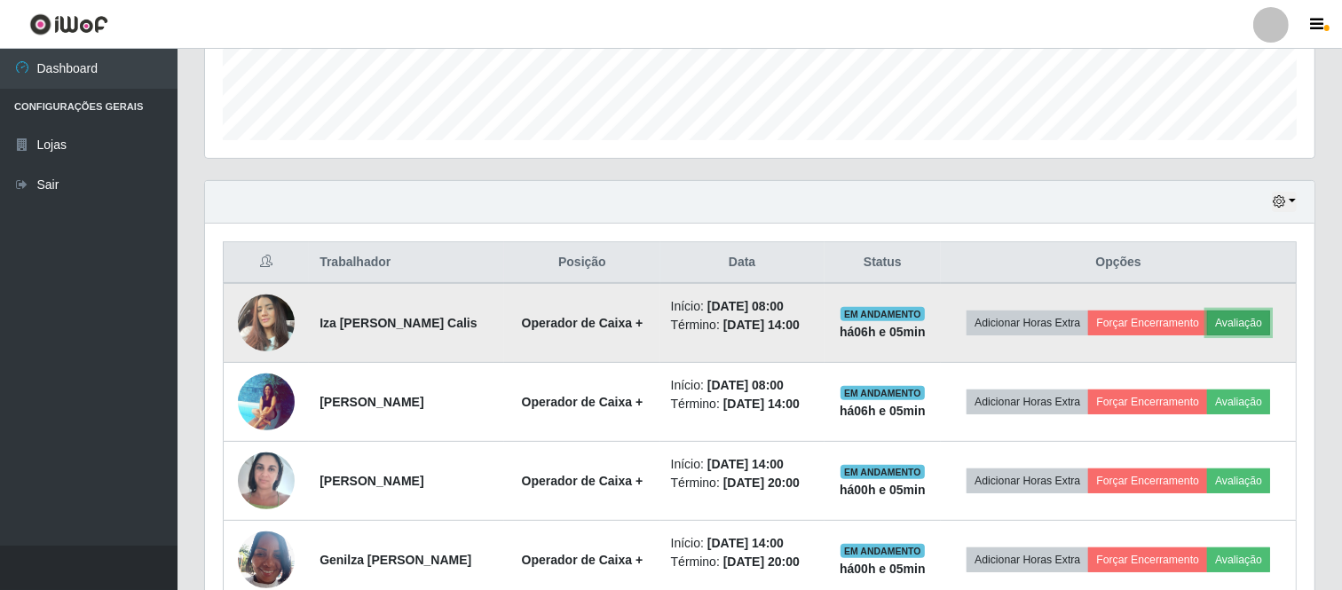
click at [1238, 318] on button "Avaliação" at bounding box center [1238, 323] width 63 height 25
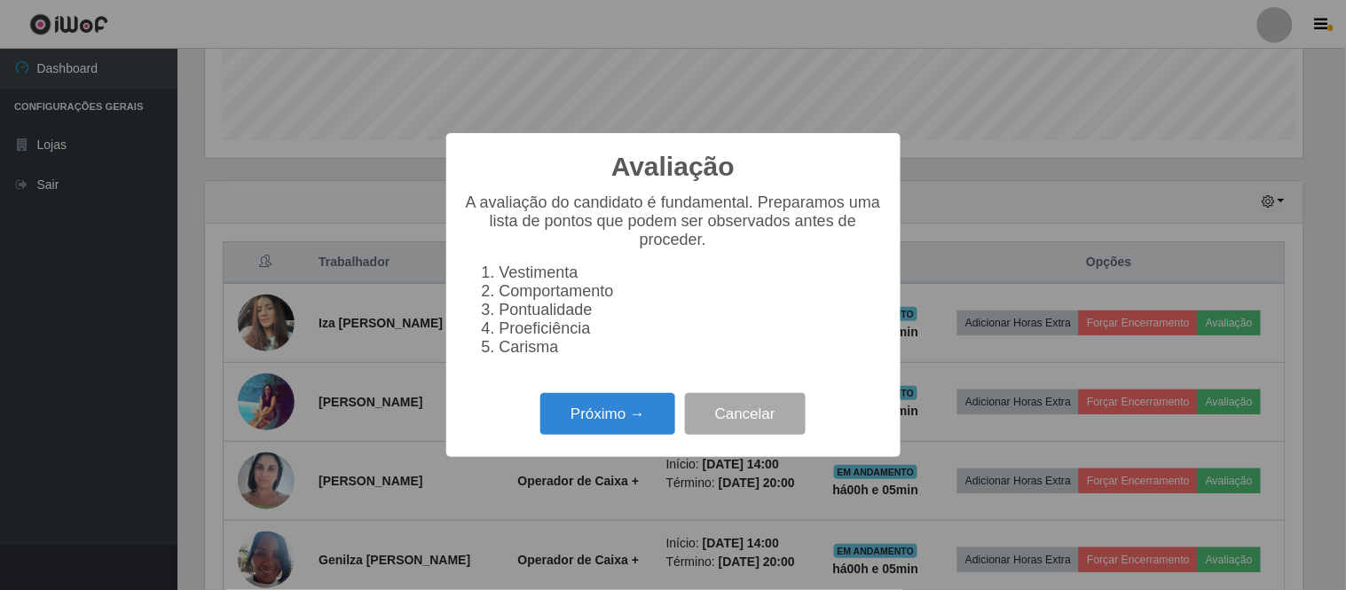
scroll to position [367, 1098]
click at [633, 411] on button "Próximo →" at bounding box center [607, 414] width 135 height 42
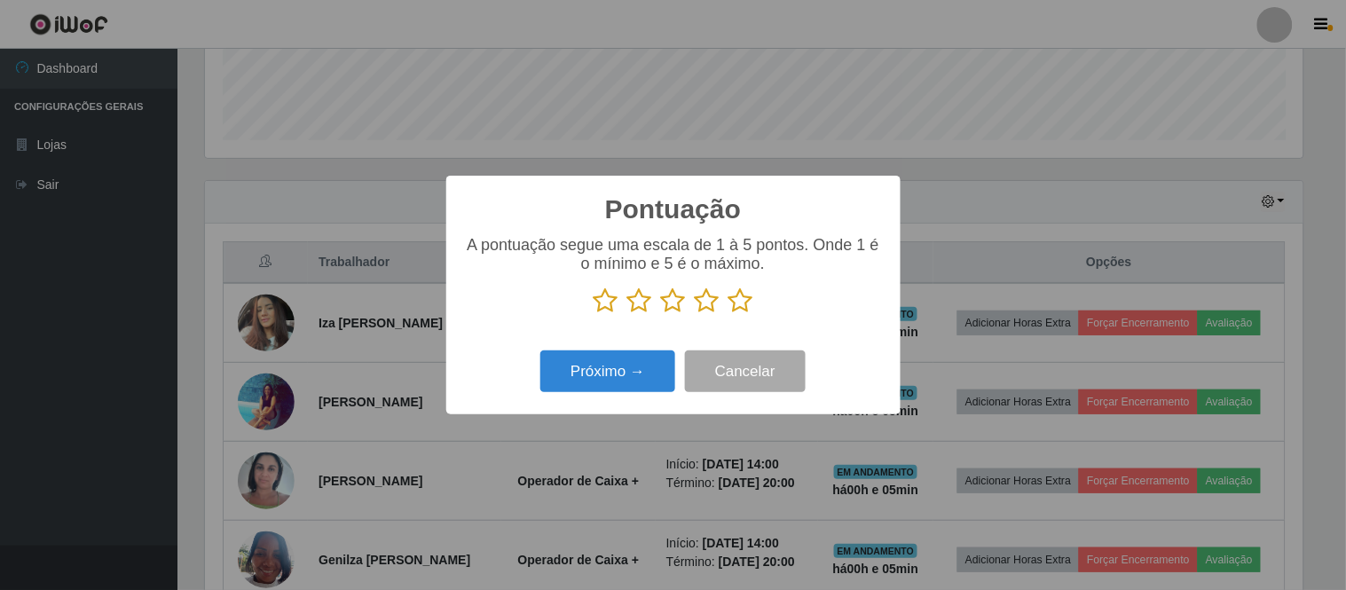
scroll to position [887011, 886281]
click at [746, 308] on icon at bounding box center [741, 301] width 25 height 27
click at [729, 314] on input "radio" at bounding box center [729, 314] width 0 height 0
click at [646, 374] on button "Próximo →" at bounding box center [607, 372] width 135 height 42
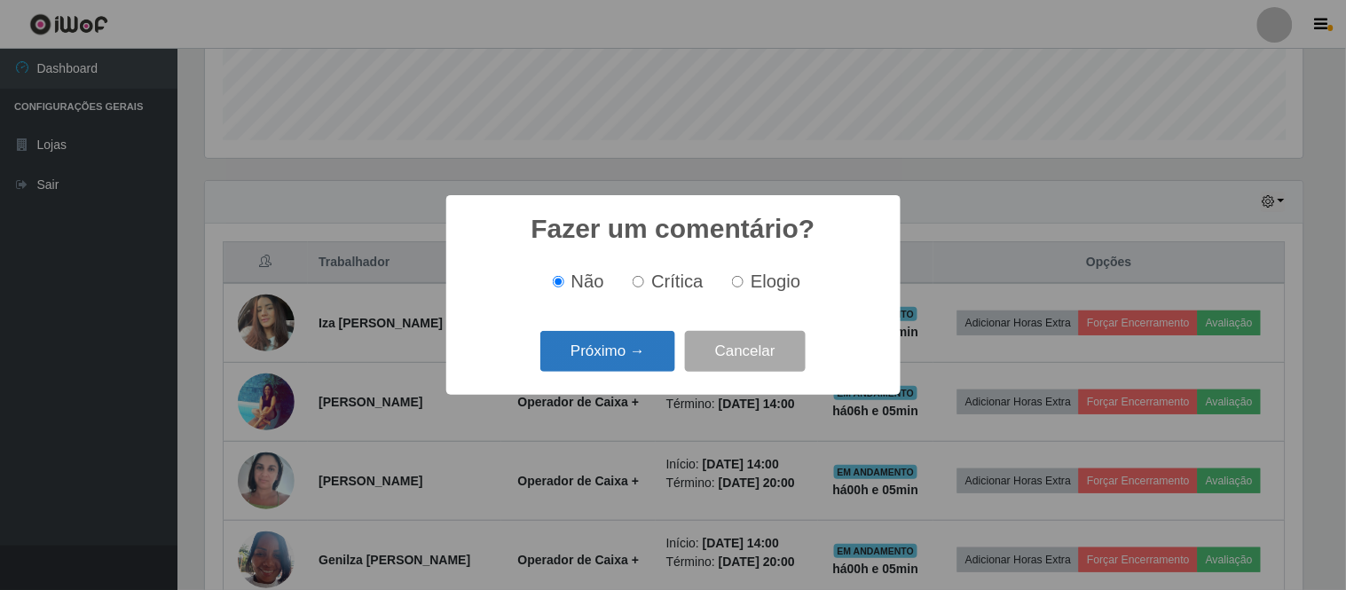
click at [566, 357] on button "Próximo →" at bounding box center [607, 352] width 135 height 42
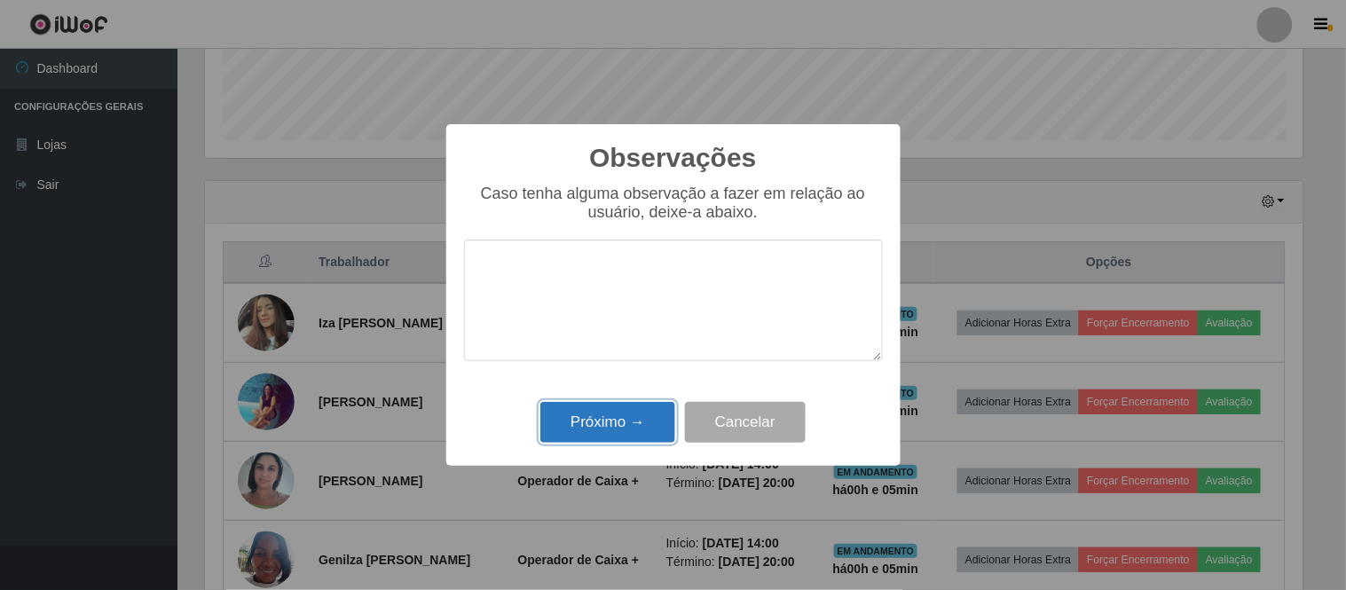
click at [630, 422] on button "Próximo →" at bounding box center [607, 423] width 135 height 42
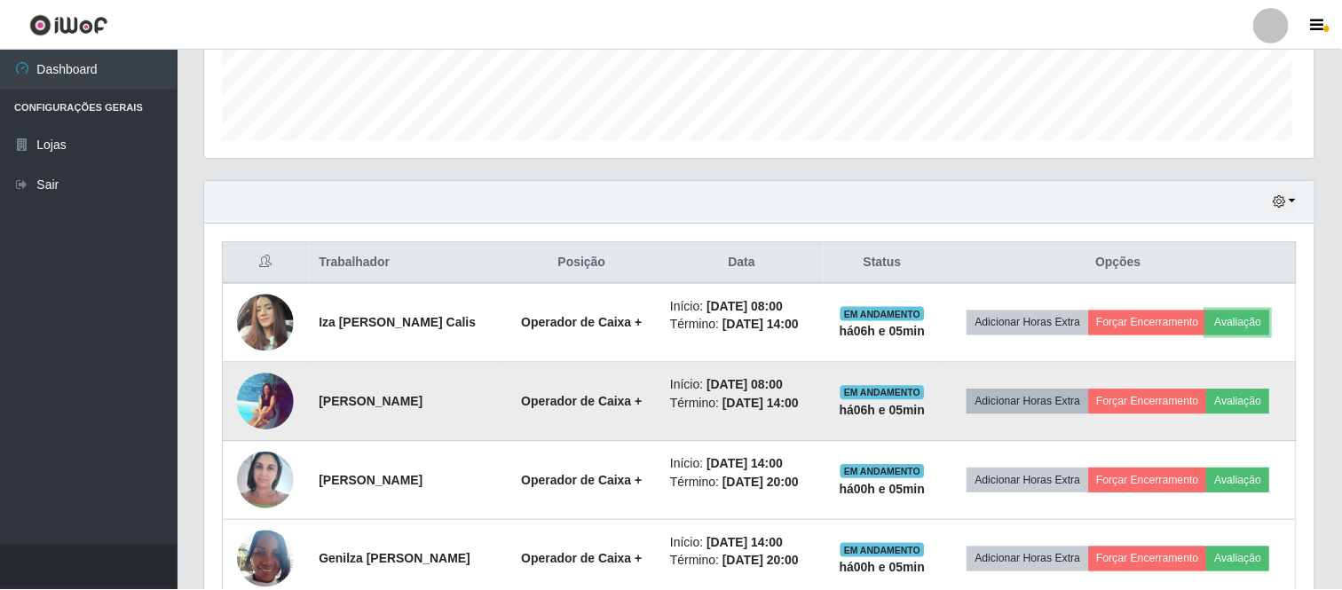
scroll to position [367, 1109]
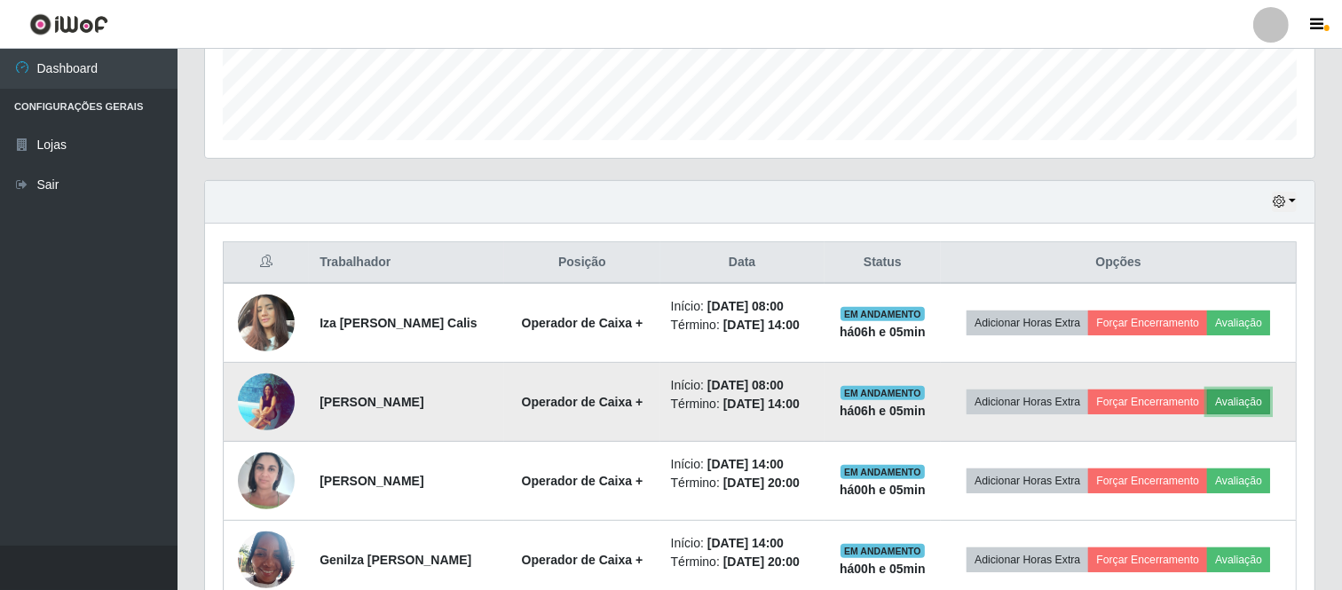
click at [1252, 402] on button "Avaliação" at bounding box center [1238, 402] width 63 height 25
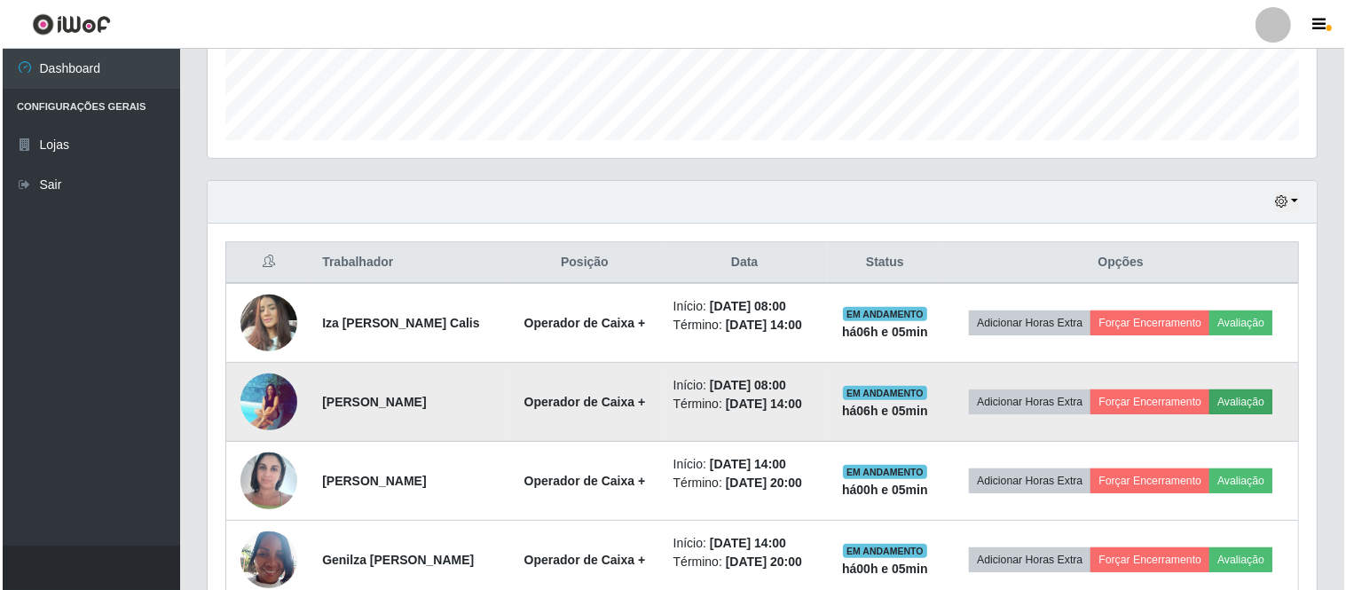
scroll to position [367, 1098]
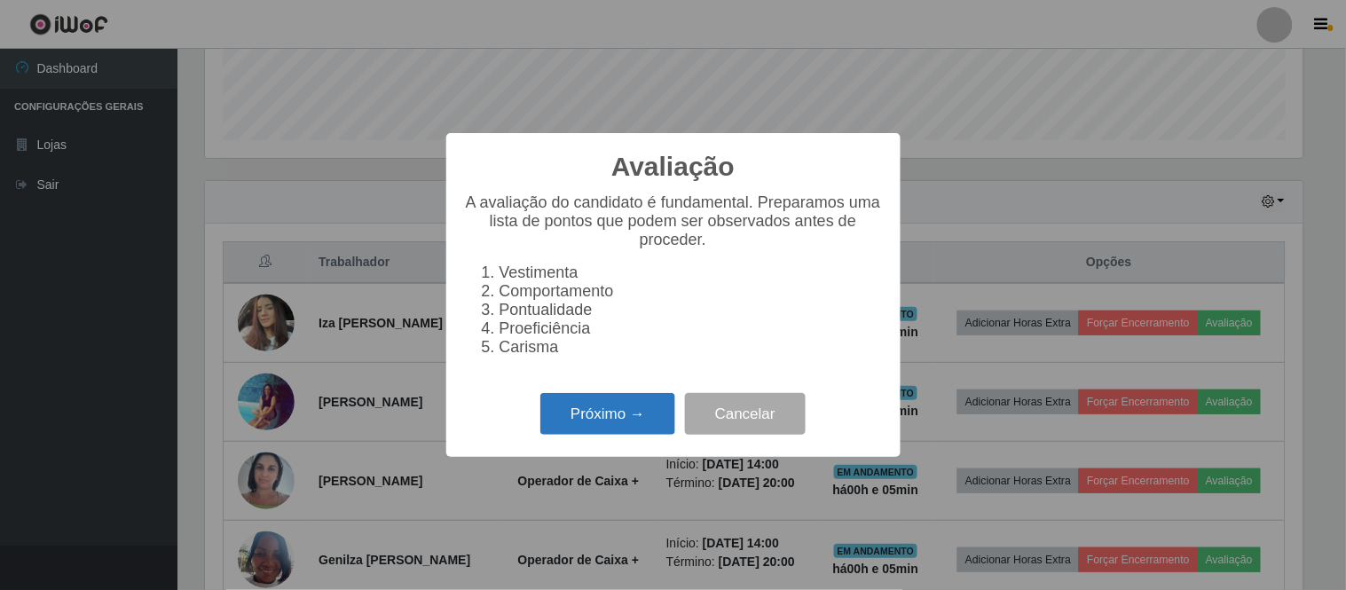
click at [619, 411] on button "Próximo →" at bounding box center [607, 414] width 135 height 42
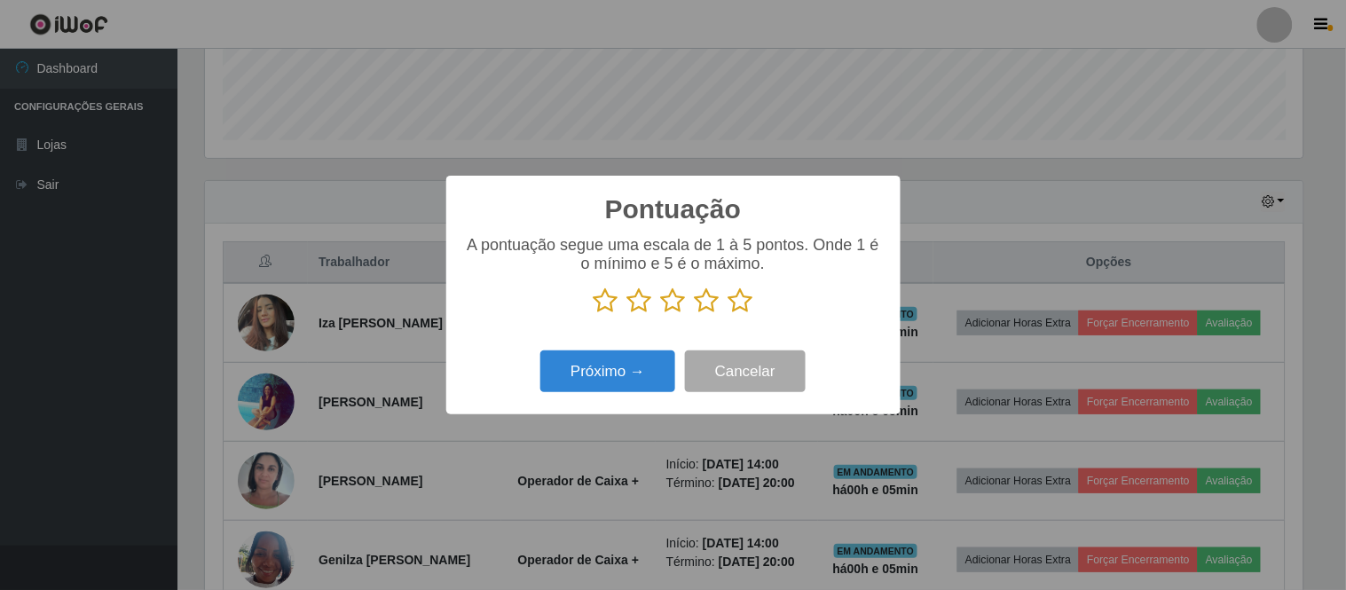
click at [738, 303] on icon at bounding box center [741, 301] width 25 height 27
click at [729, 314] on input "radio" at bounding box center [729, 314] width 0 height 0
click at [615, 367] on button "Próximo →" at bounding box center [607, 372] width 135 height 42
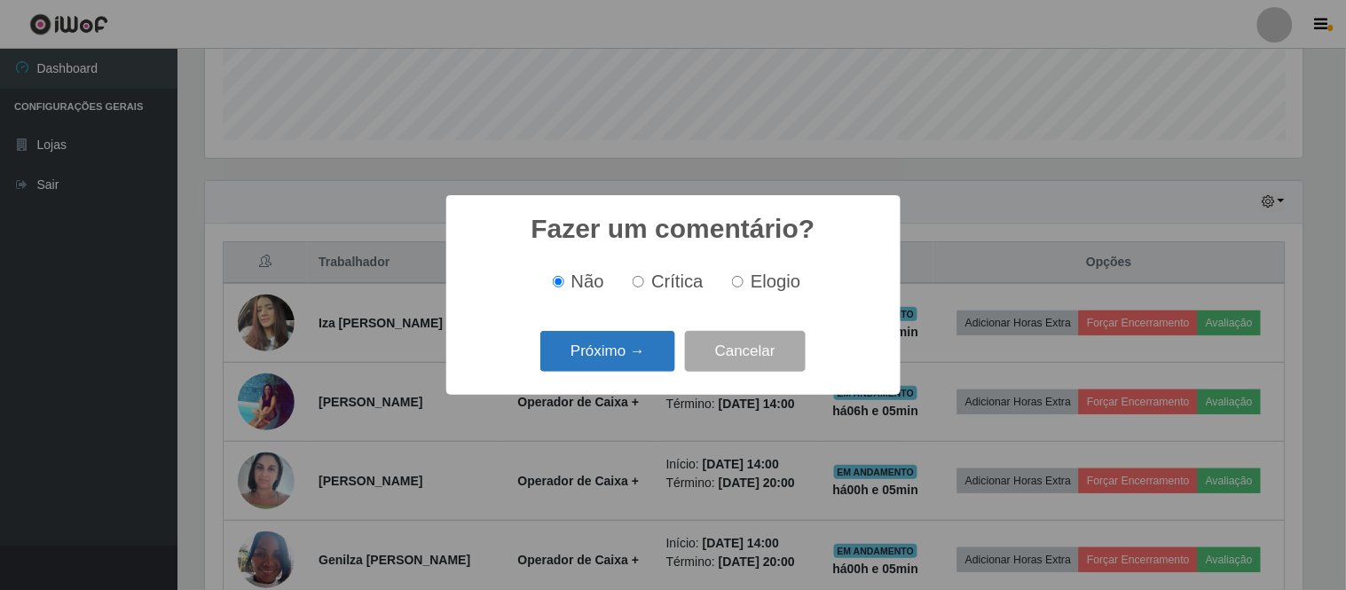
click at [618, 343] on button "Próximo →" at bounding box center [607, 352] width 135 height 42
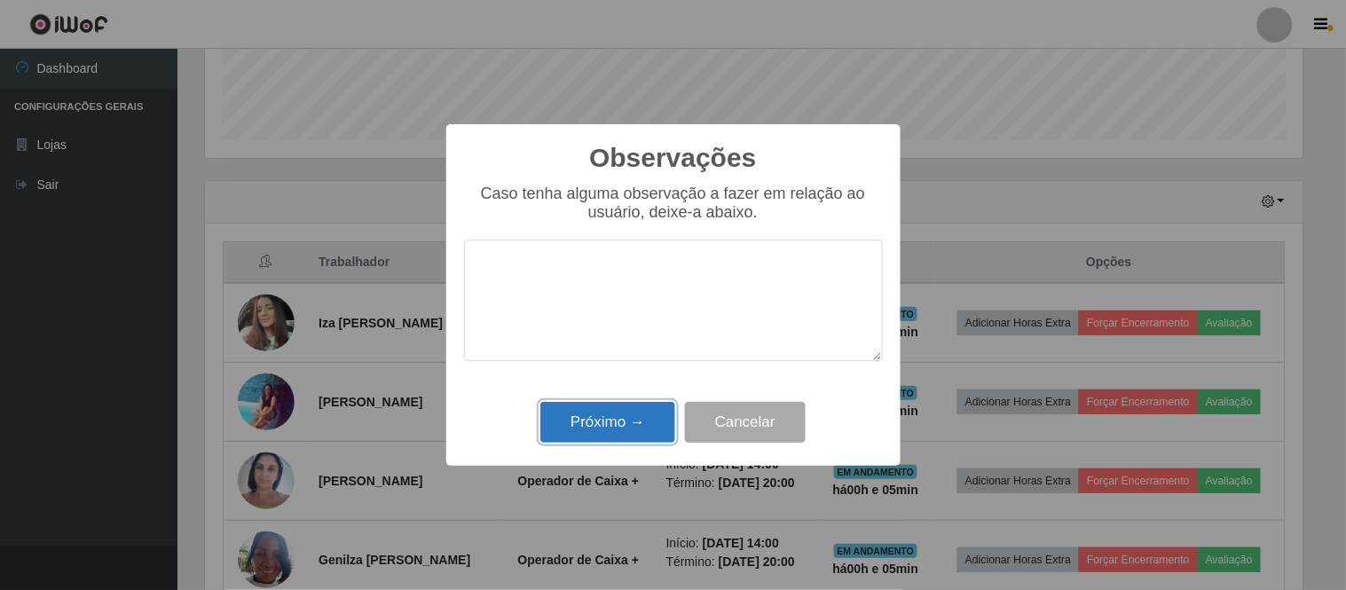
click at [606, 417] on button "Próximo →" at bounding box center [607, 423] width 135 height 42
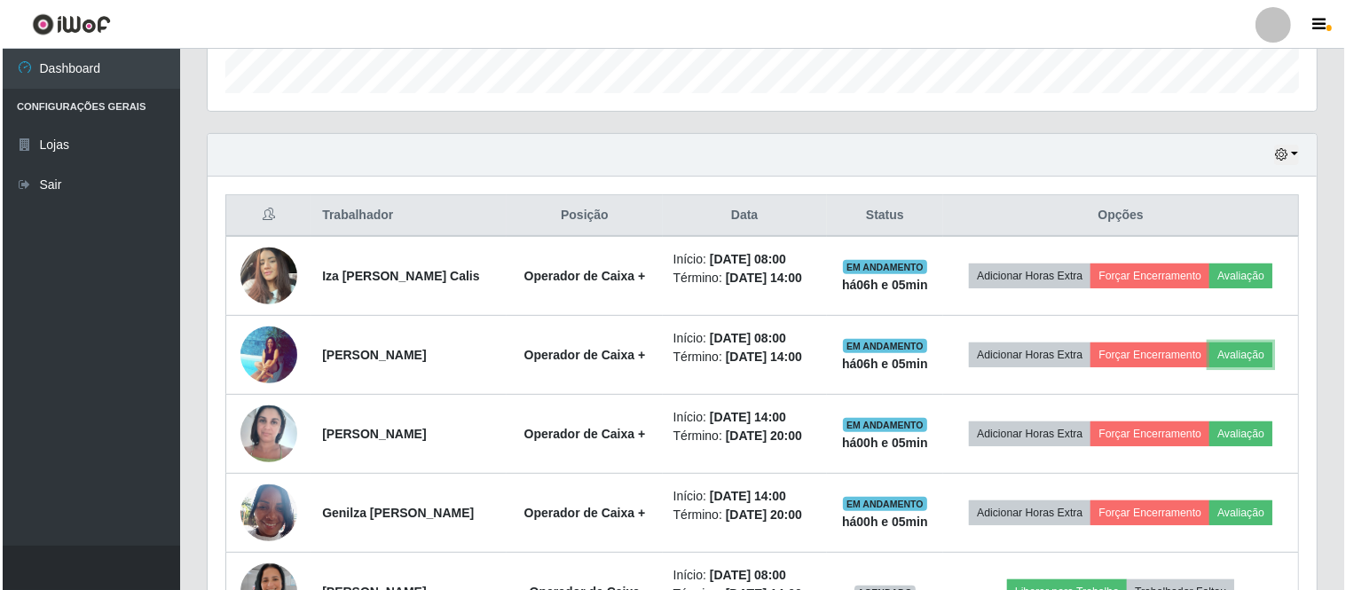
scroll to position [568, 0]
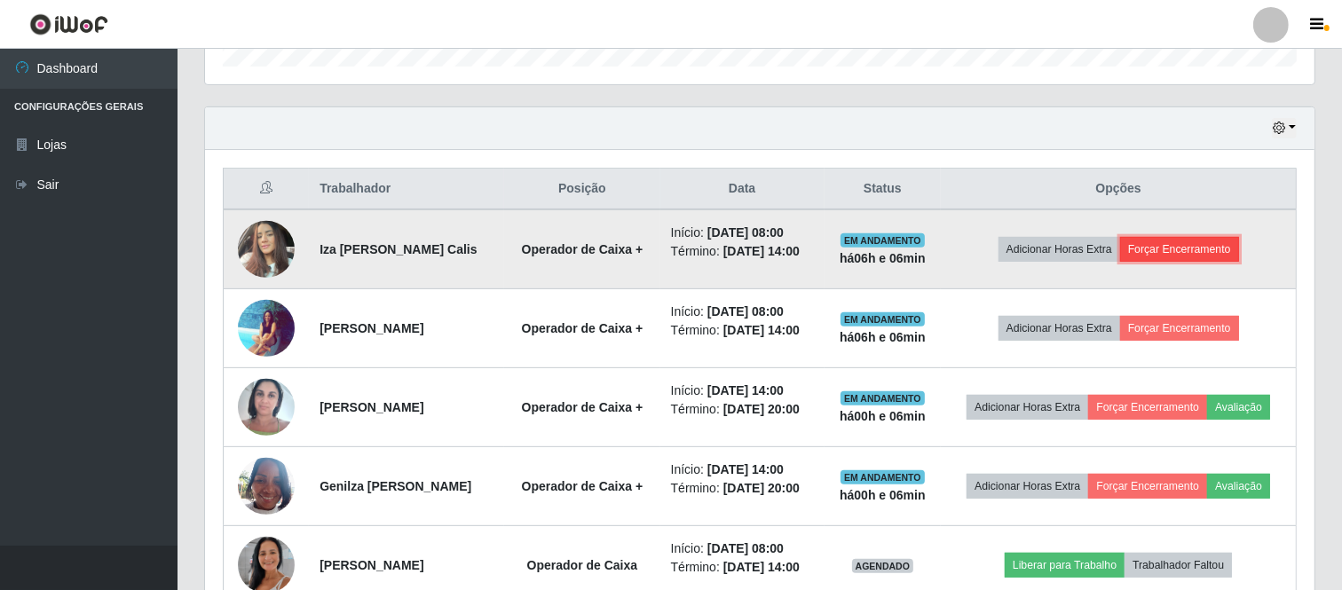
click at [1161, 250] on button "Forçar Encerramento" at bounding box center [1179, 249] width 119 height 25
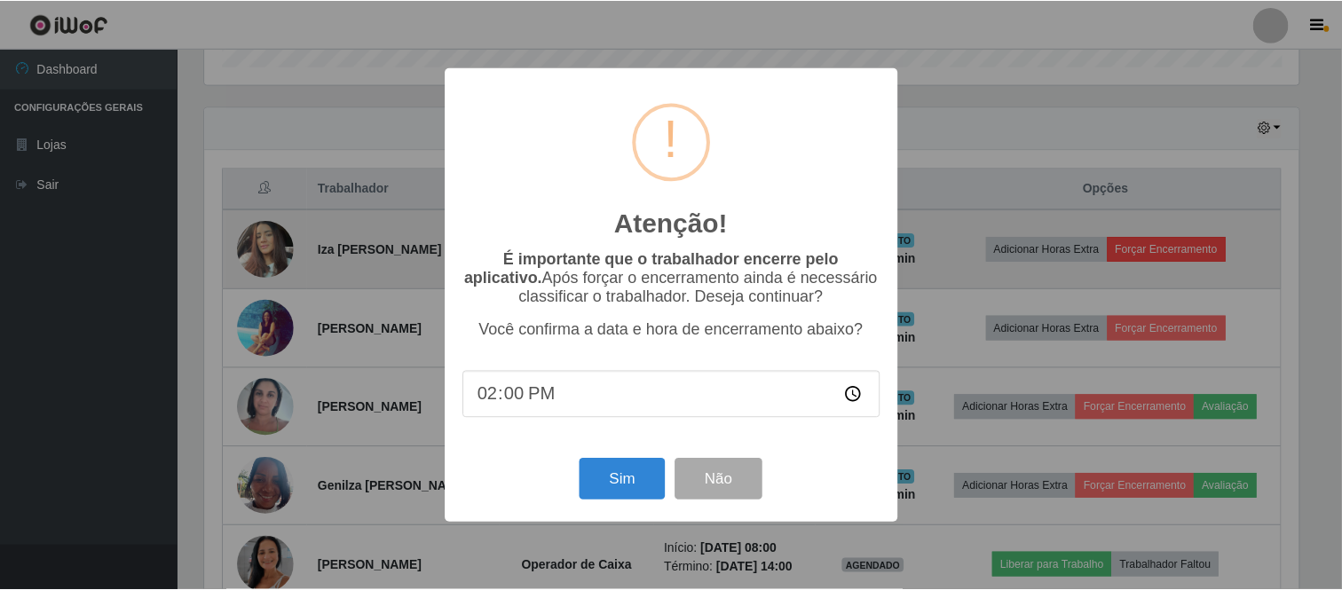
scroll to position [367, 1098]
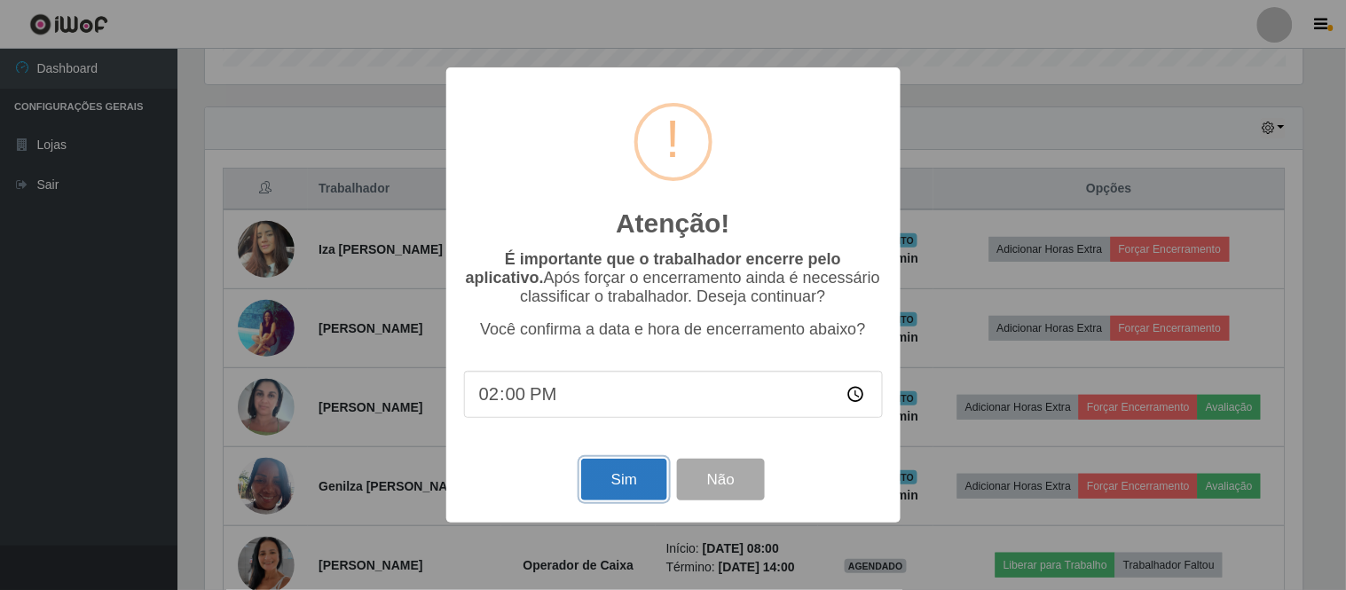
click at [650, 477] on button "Sim" at bounding box center [624, 480] width 86 height 42
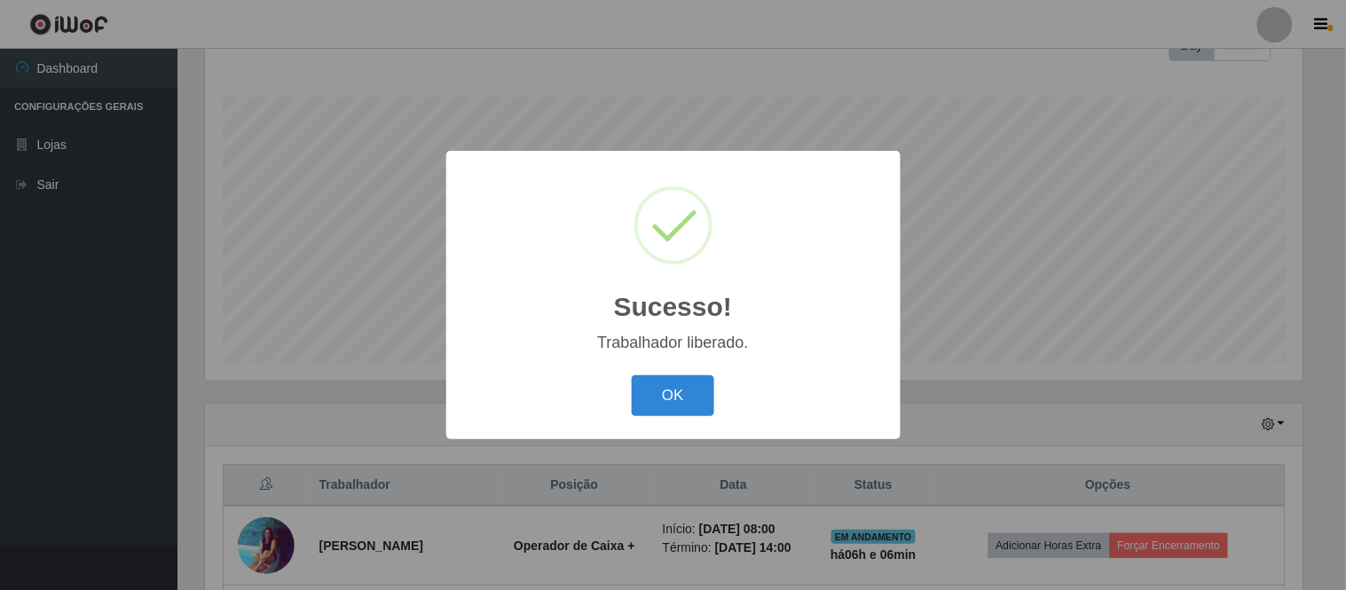
click at [628, 406] on div "OK Cancel" at bounding box center [673, 395] width 419 height 51
click at [662, 394] on button "OK" at bounding box center [673, 396] width 83 height 42
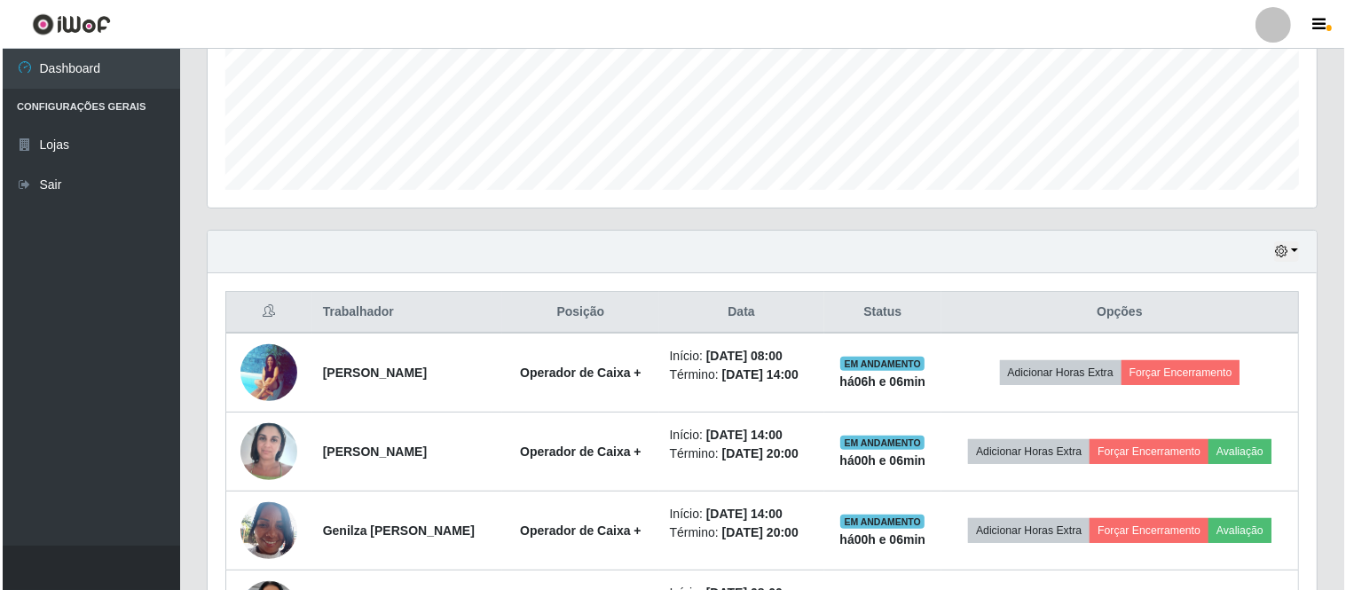
scroll to position [476, 0]
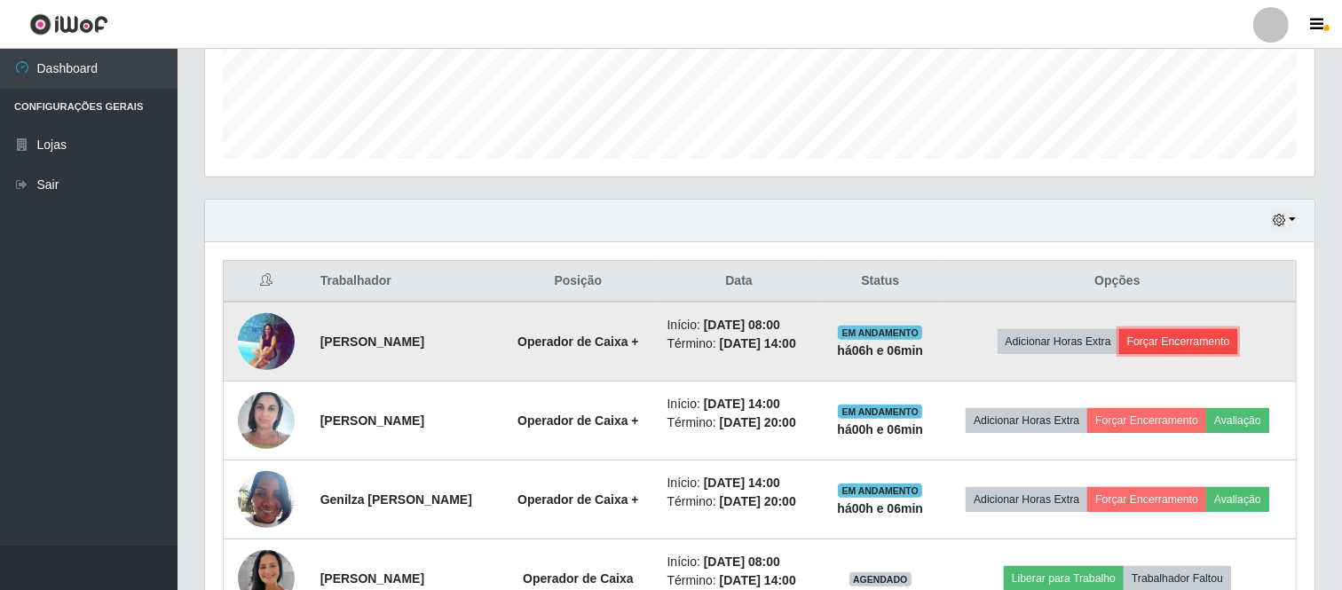
click at [1199, 340] on button "Forçar Encerramento" at bounding box center [1178, 341] width 119 height 25
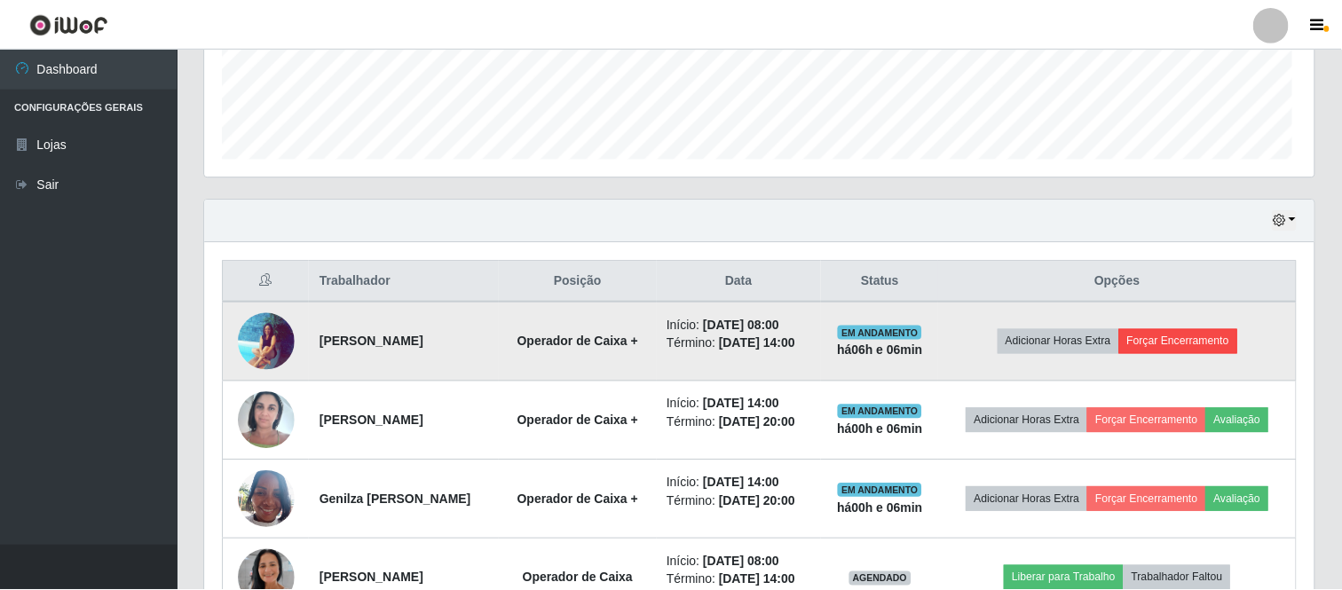
scroll to position [367, 1098]
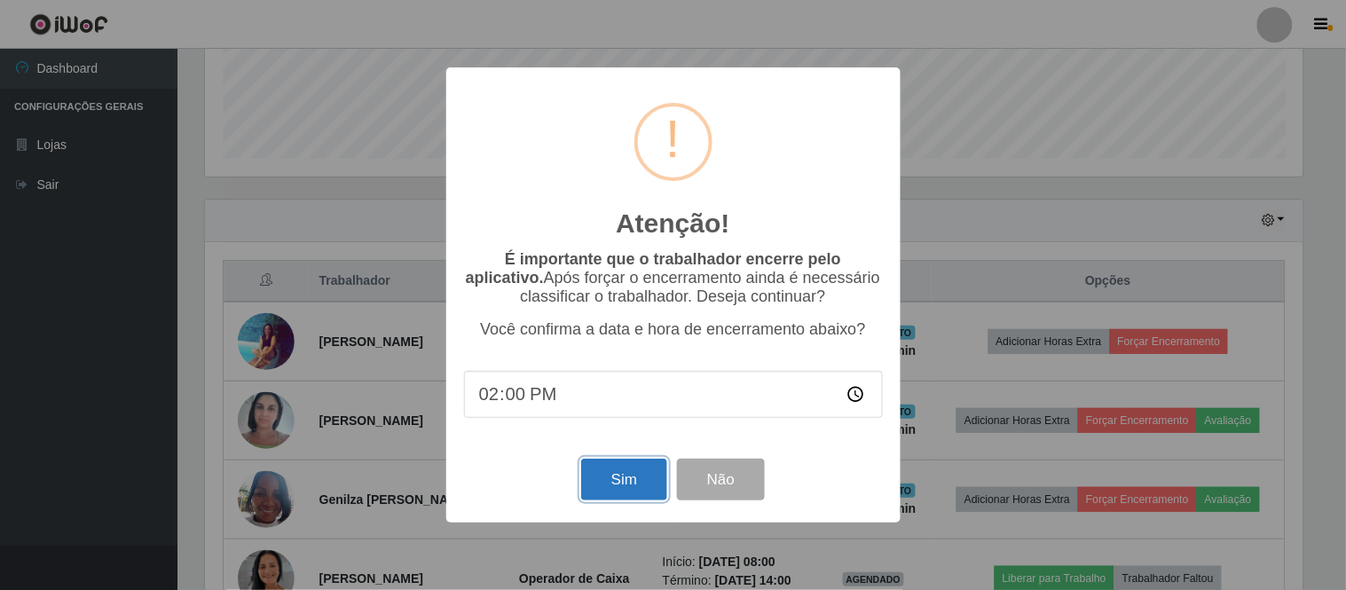
click at [612, 485] on button "Sim" at bounding box center [624, 480] width 86 height 42
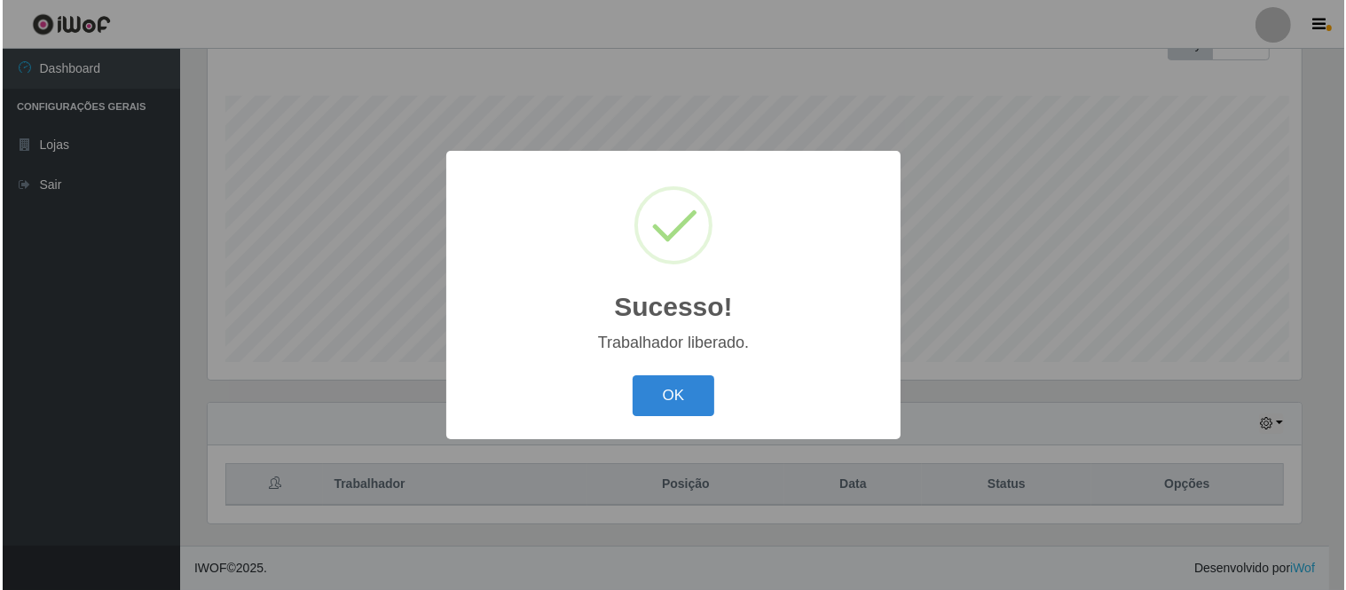
scroll to position [0, 0]
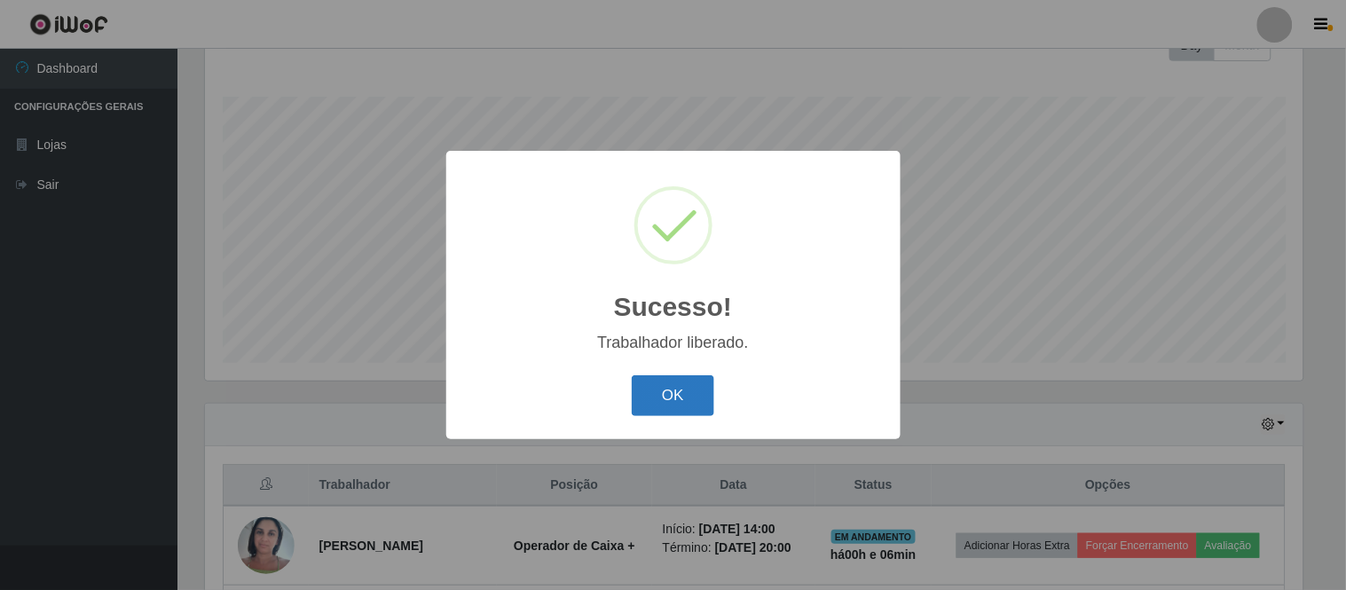
click at [651, 402] on button "OK" at bounding box center [673, 396] width 83 height 42
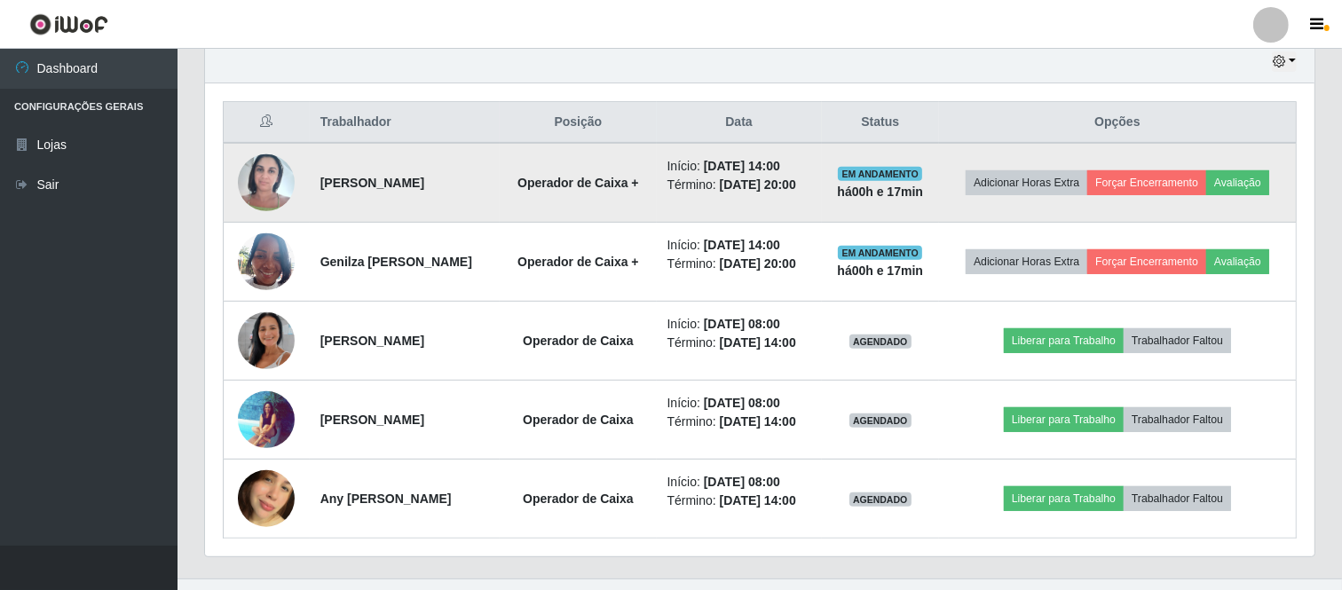
scroll to position [667, 0]
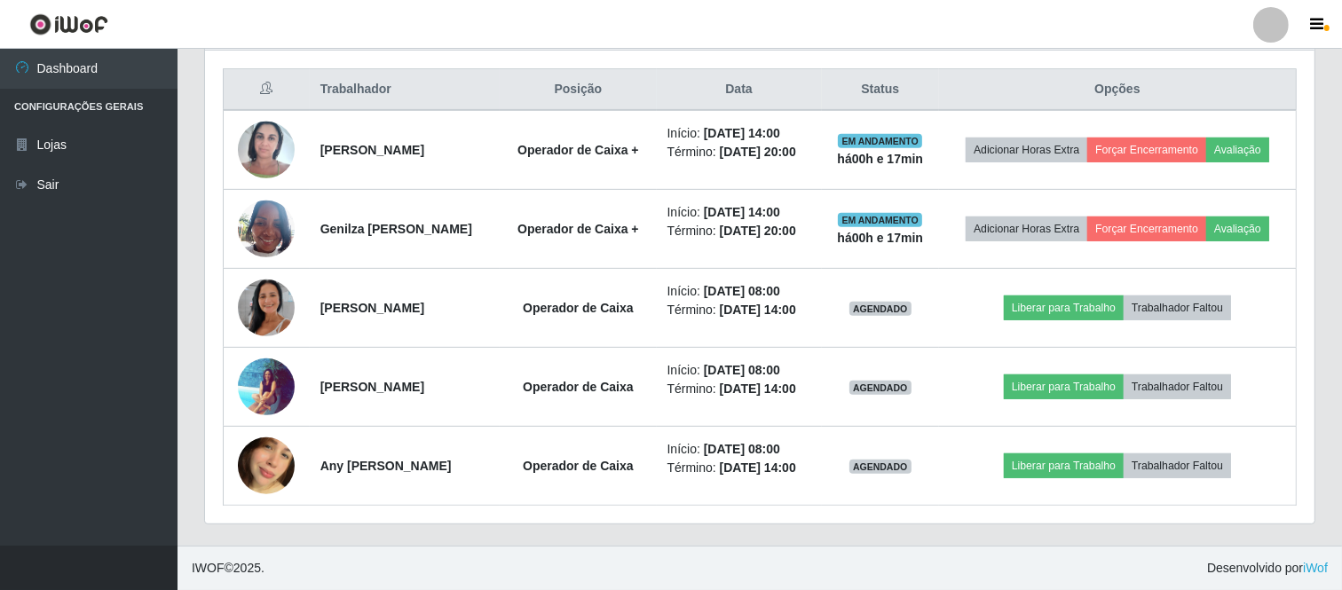
click at [1131, 91] on th "Opções" at bounding box center [1118, 90] width 358 height 42
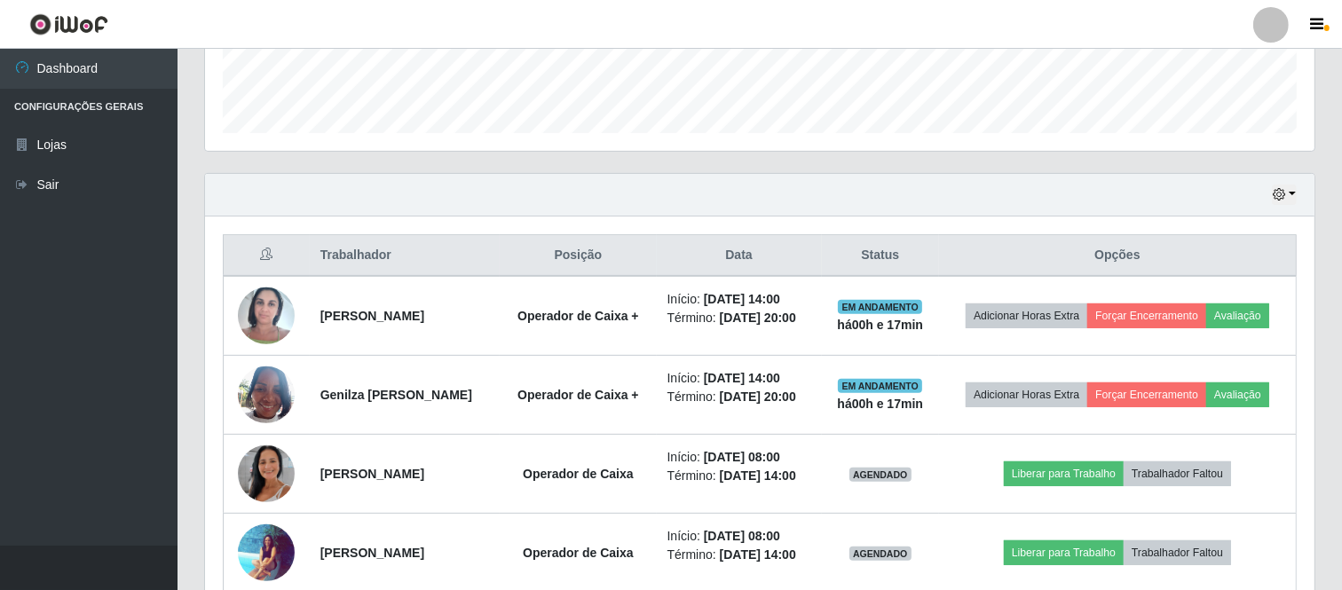
scroll to position [470, 0]
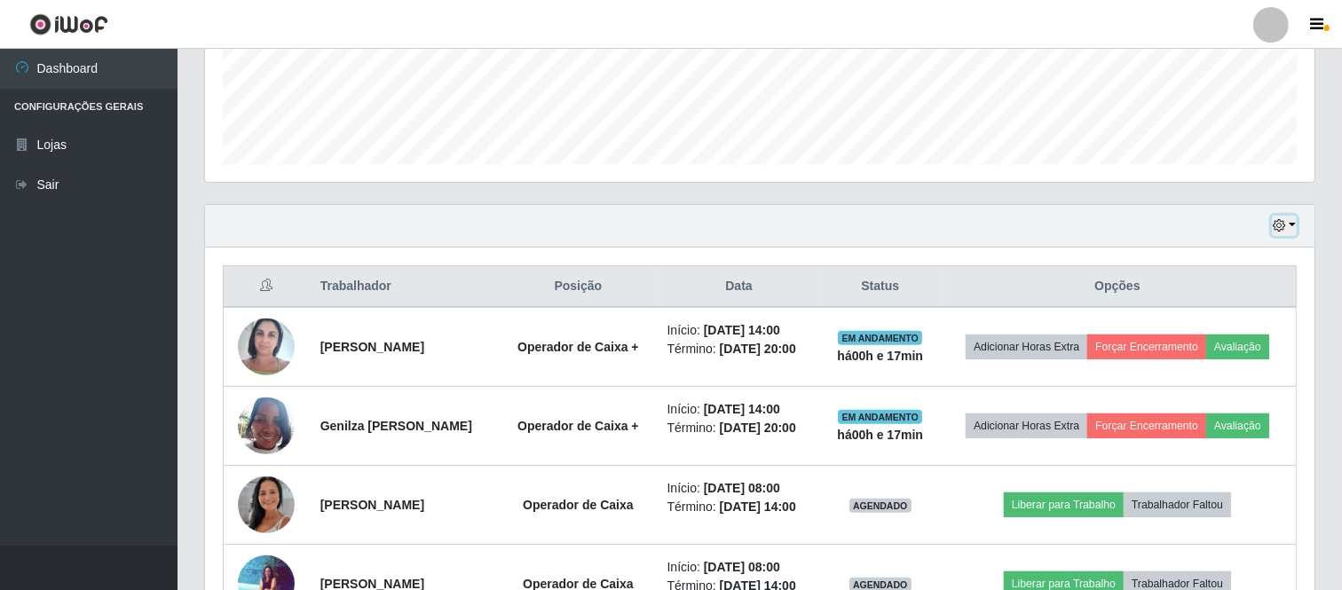
click at [1290, 226] on button "button" at bounding box center [1284, 226] width 25 height 20
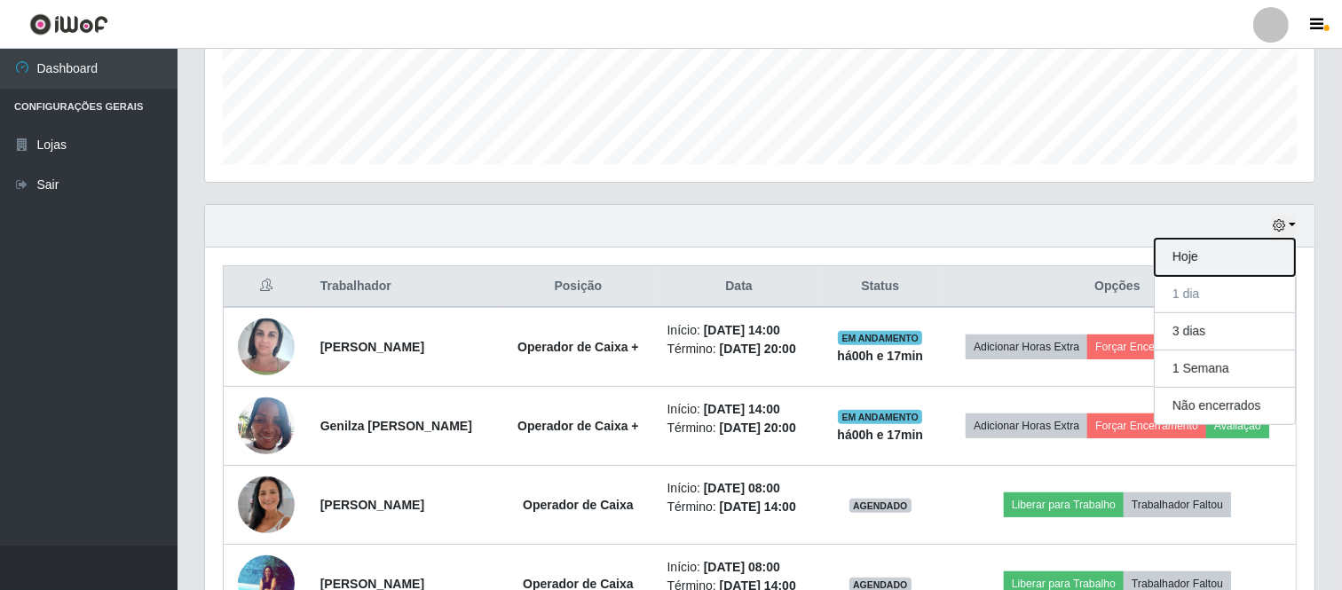
click at [1175, 255] on button "Hoje" at bounding box center [1224, 257] width 140 height 37
